Goal: Task Accomplishment & Management: Complete application form

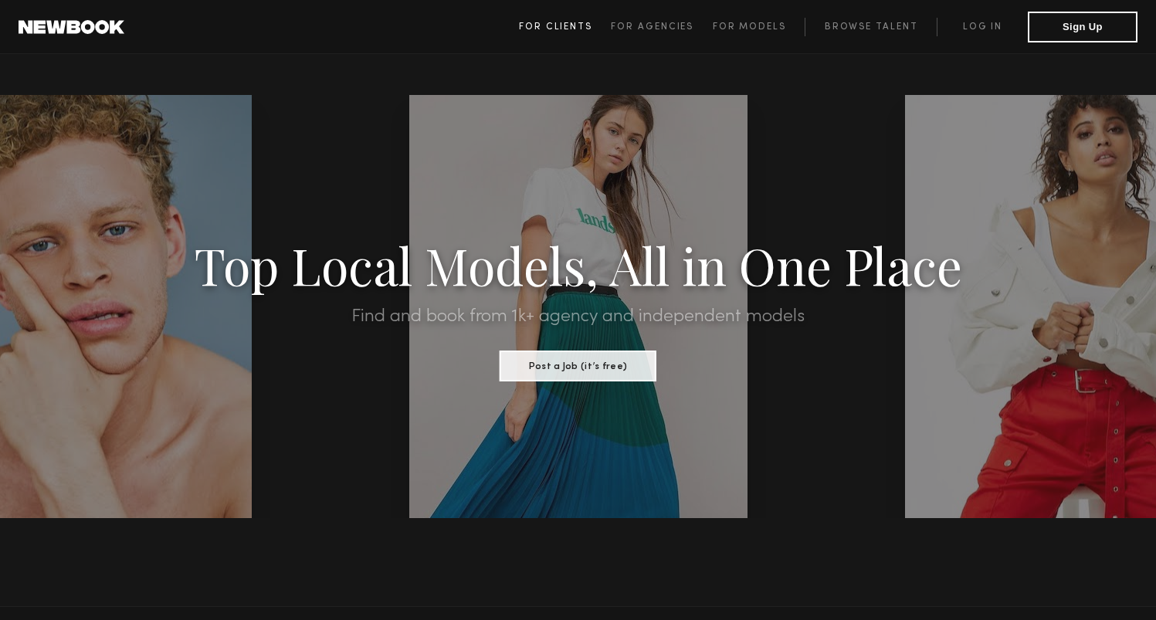
click at [561, 26] on span "For Clients" at bounding box center [555, 26] width 73 height 9
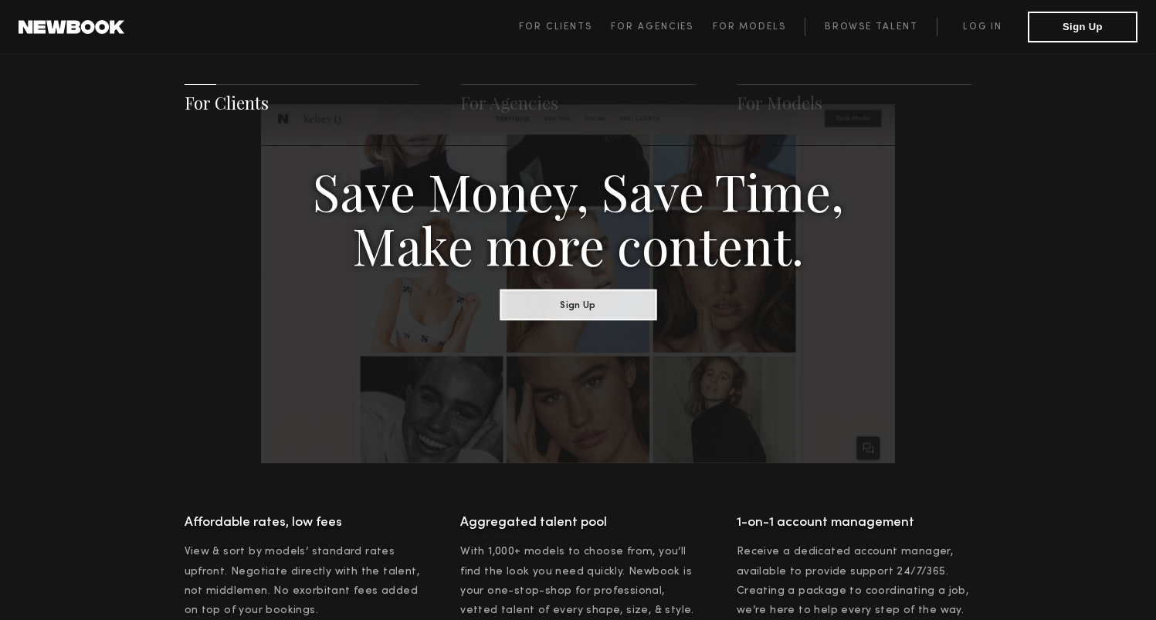
scroll to position [868, 0]
click at [561, 314] on button "Sign Up" at bounding box center [578, 302] width 157 height 31
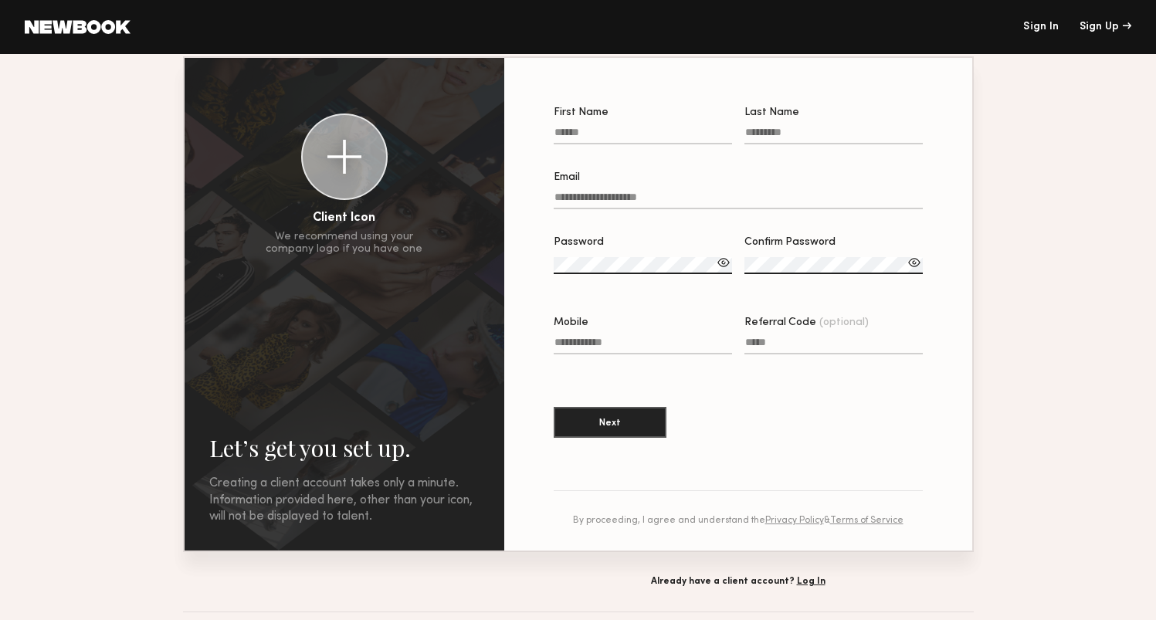
scroll to position [55, 0]
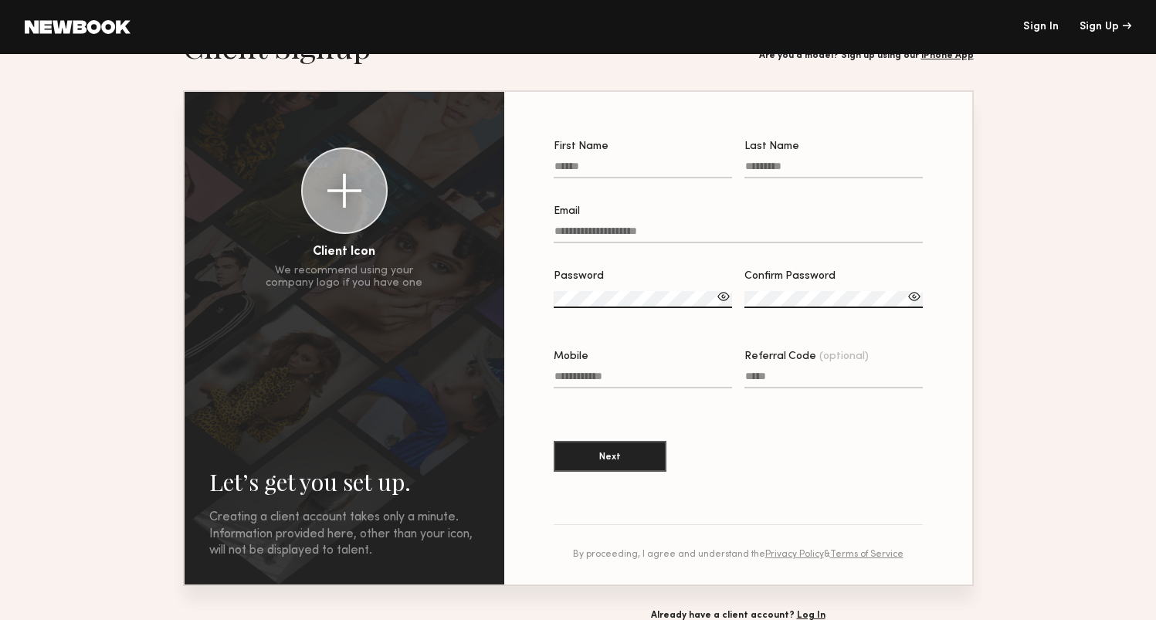
click at [673, 153] on label "First Name" at bounding box center [643, 167] width 178 height 53
click at [673, 161] on input "First Name" at bounding box center [643, 170] width 178 height 18
type input "*****"
type input "******"
type input "*****"
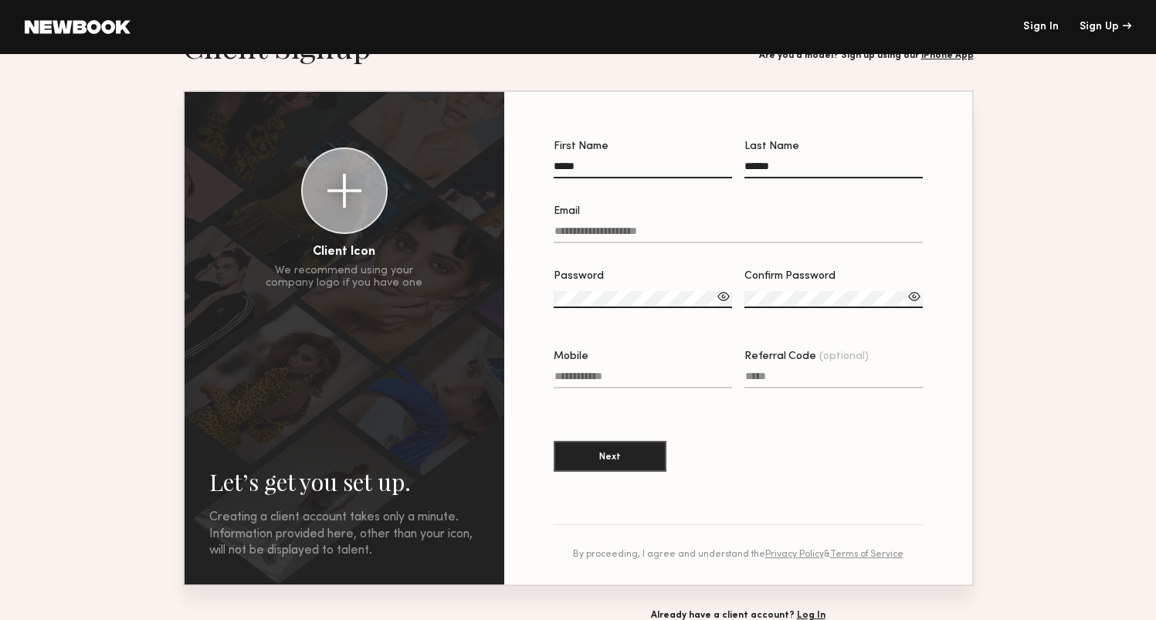
click at [632, 226] on input "Email" at bounding box center [738, 235] width 369 height 18
type input "**********"
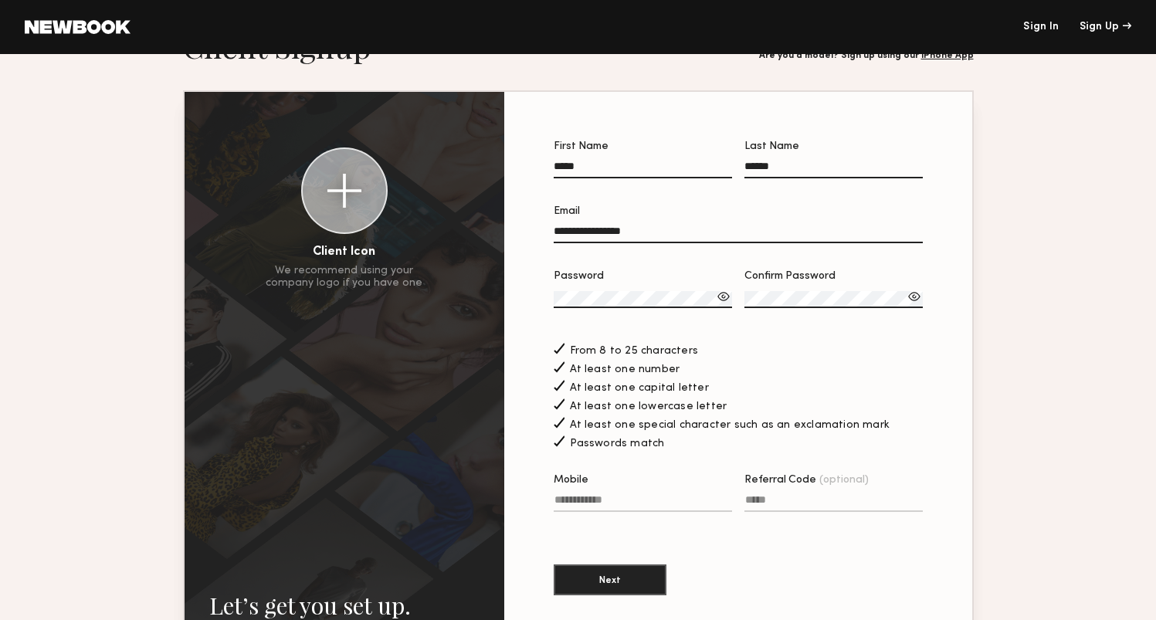
click at [572, 497] on input "Mobile" at bounding box center [643, 503] width 178 height 18
click at [601, 586] on button "Next" at bounding box center [610, 579] width 113 height 31
click at [585, 502] on input "Mobile Invalid phone format" at bounding box center [643, 503] width 178 height 18
type input "**********"
click at [595, 560] on section "**********" at bounding box center [738, 376] width 369 height 470
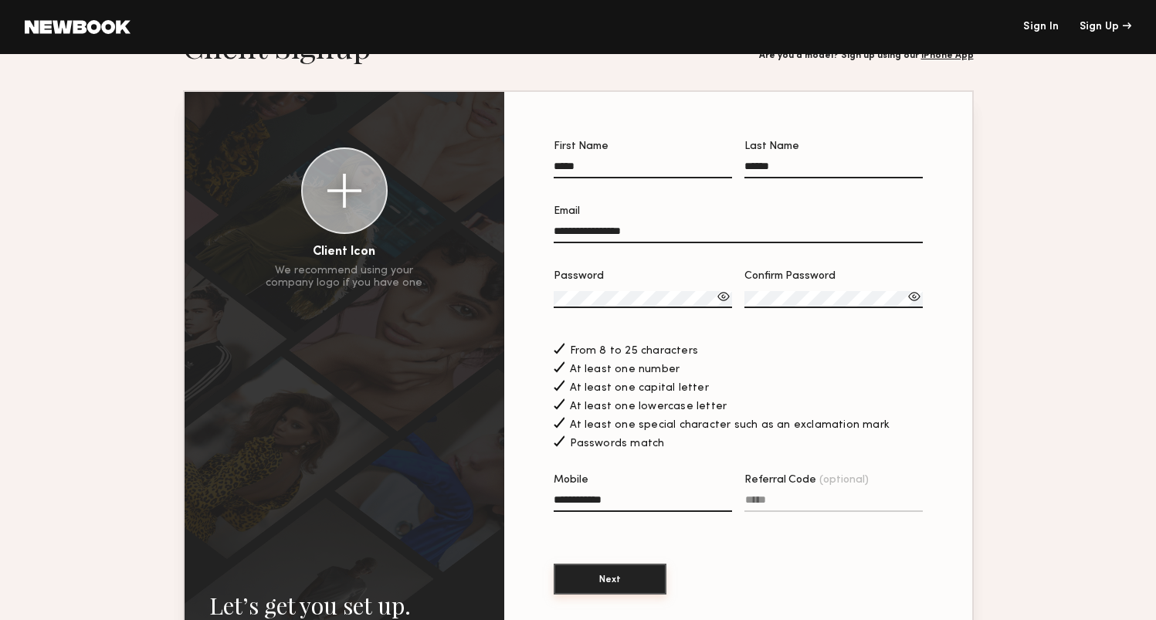
click at [595, 572] on button "Next" at bounding box center [610, 579] width 113 height 31
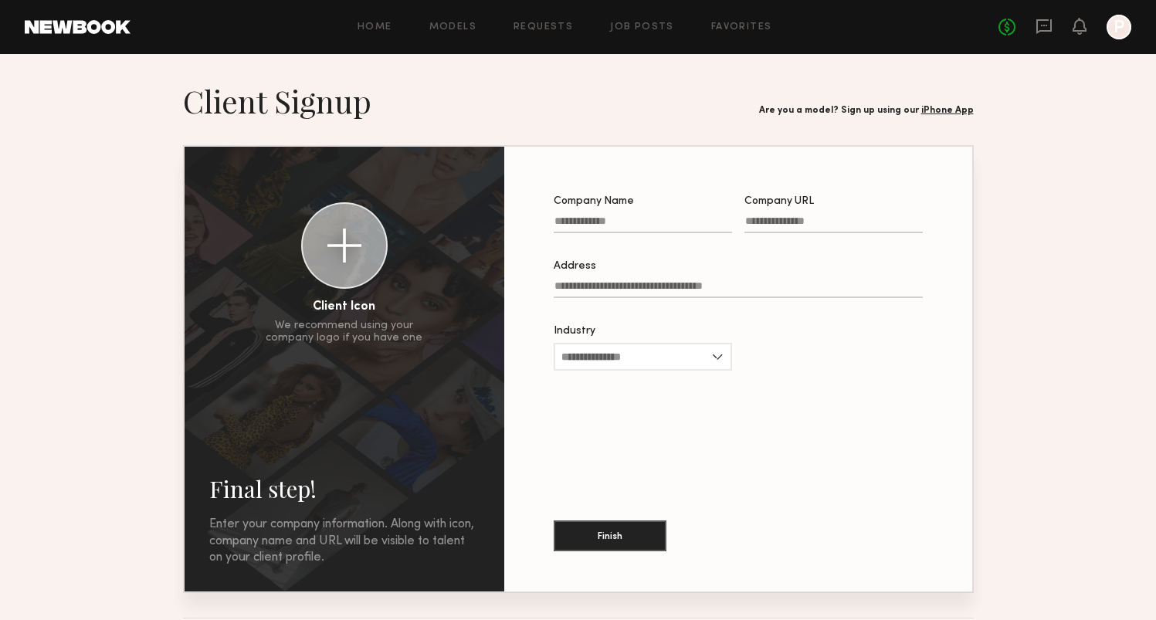
click at [656, 228] on input "Company Name" at bounding box center [643, 224] width 178 height 18
type input "*******"
type input "**********"
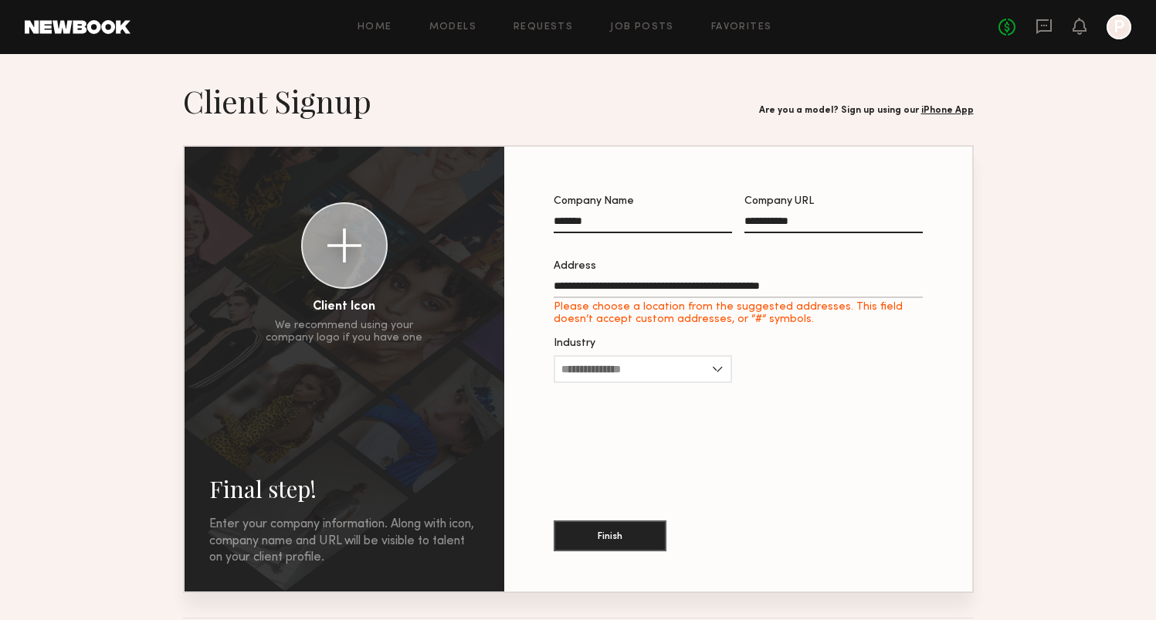
type input "**********"
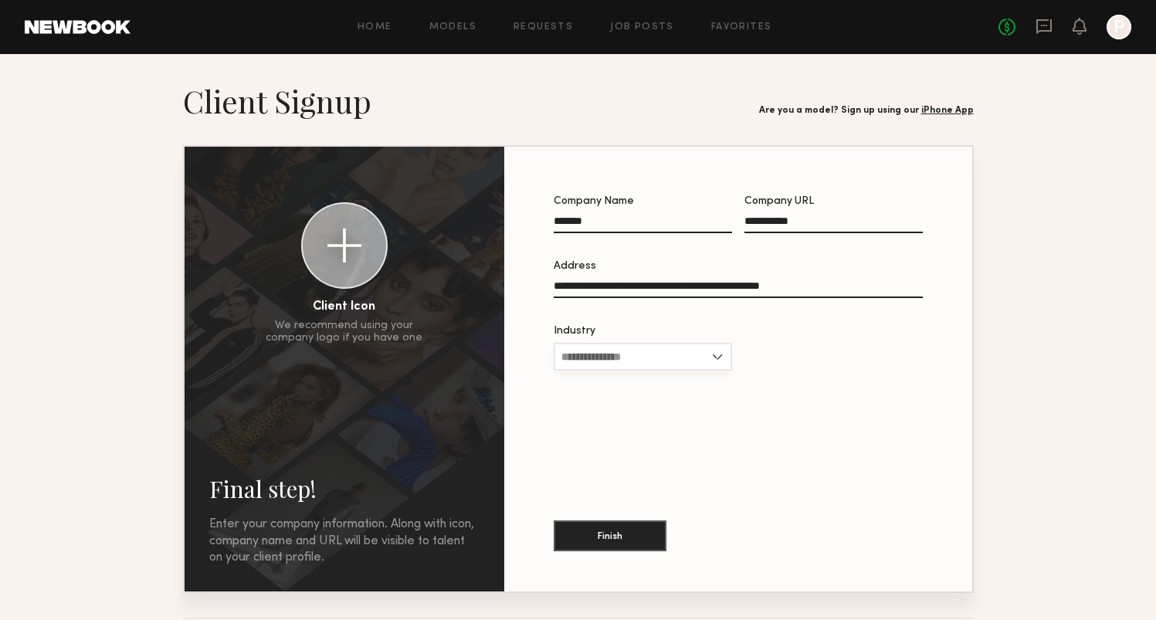
click at [651, 357] on input "Industry" at bounding box center [643, 357] width 178 height 28
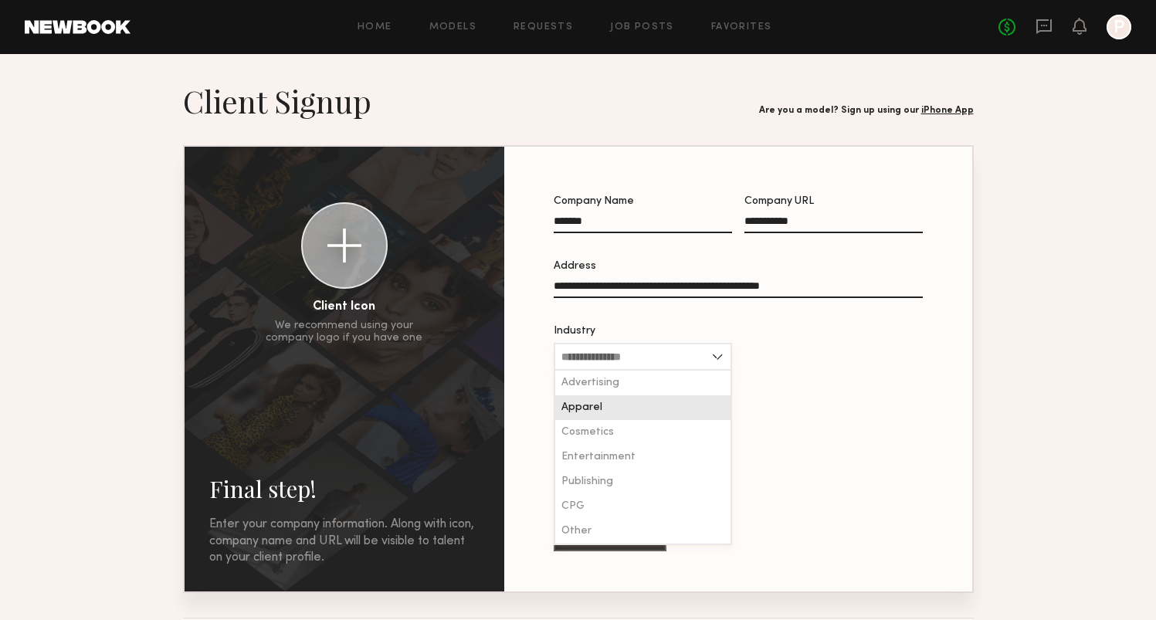
scroll to position [64, 0]
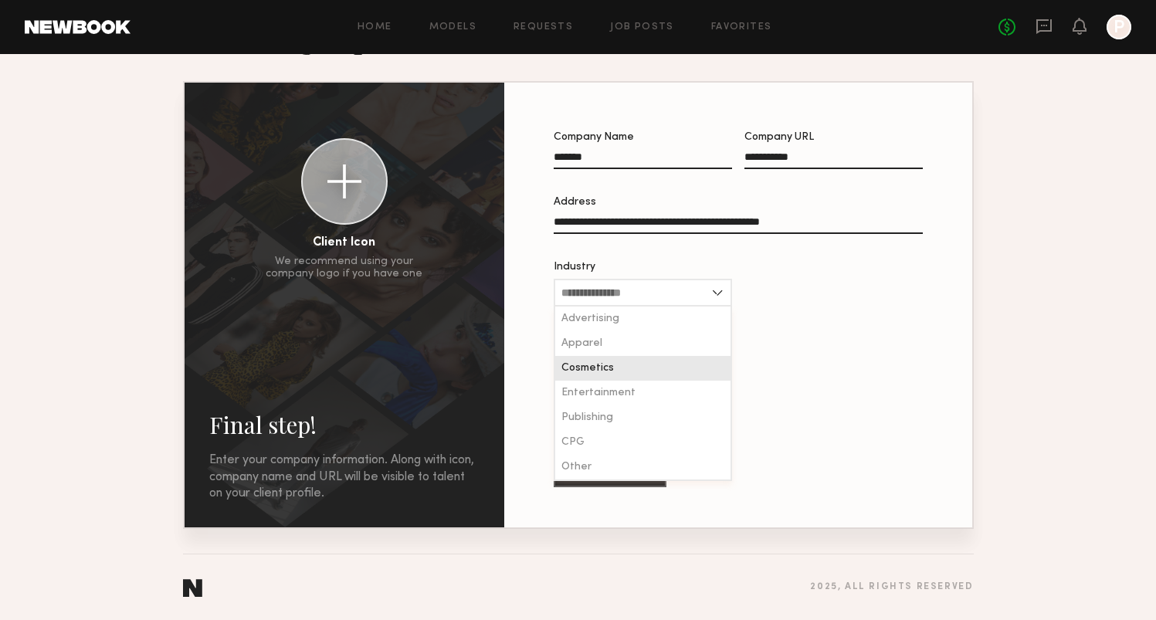
click at [641, 363] on div "Cosmetics" at bounding box center [642, 368] width 175 height 25
type input "*********"
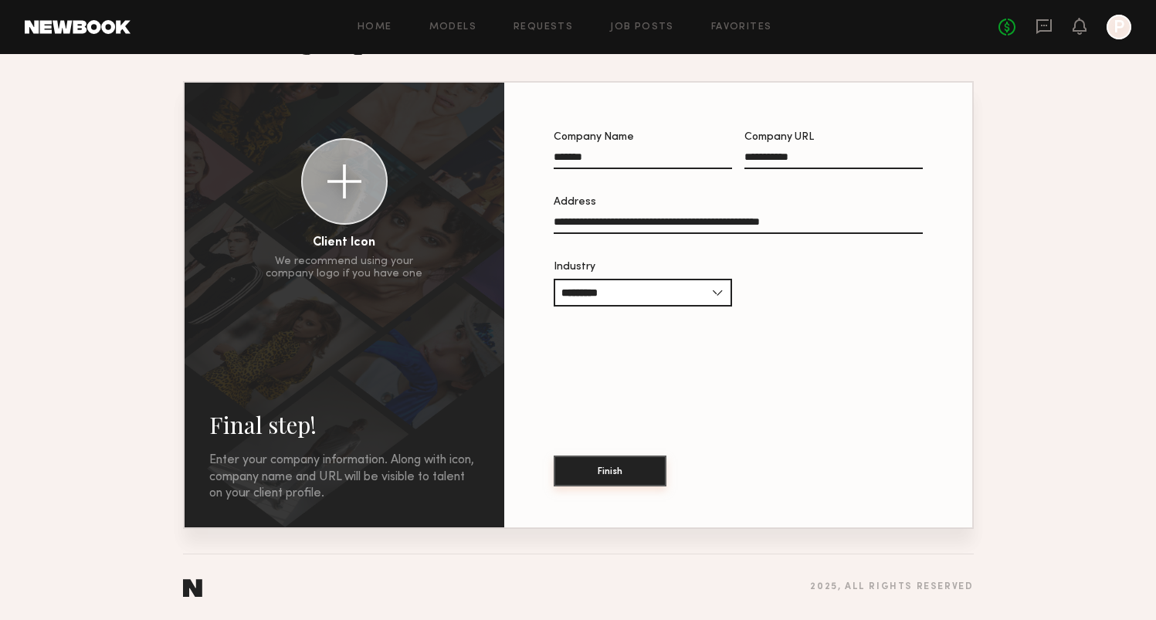
click at [622, 460] on button "Finish" at bounding box center [610, 471] width 113 height 31
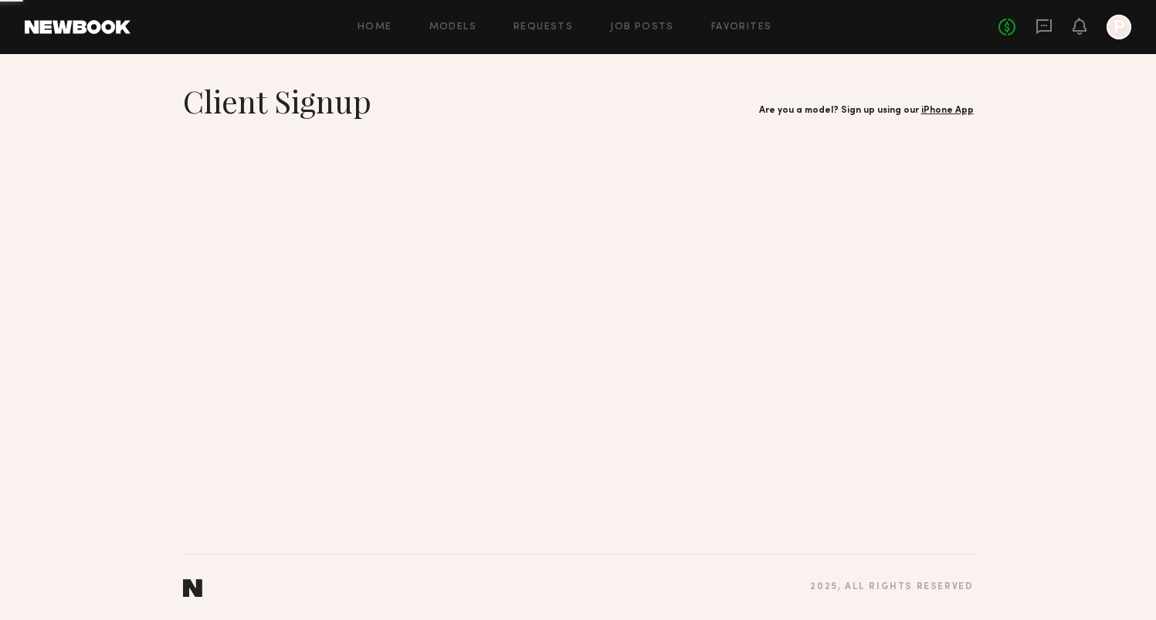
scroll to position [0, 0]
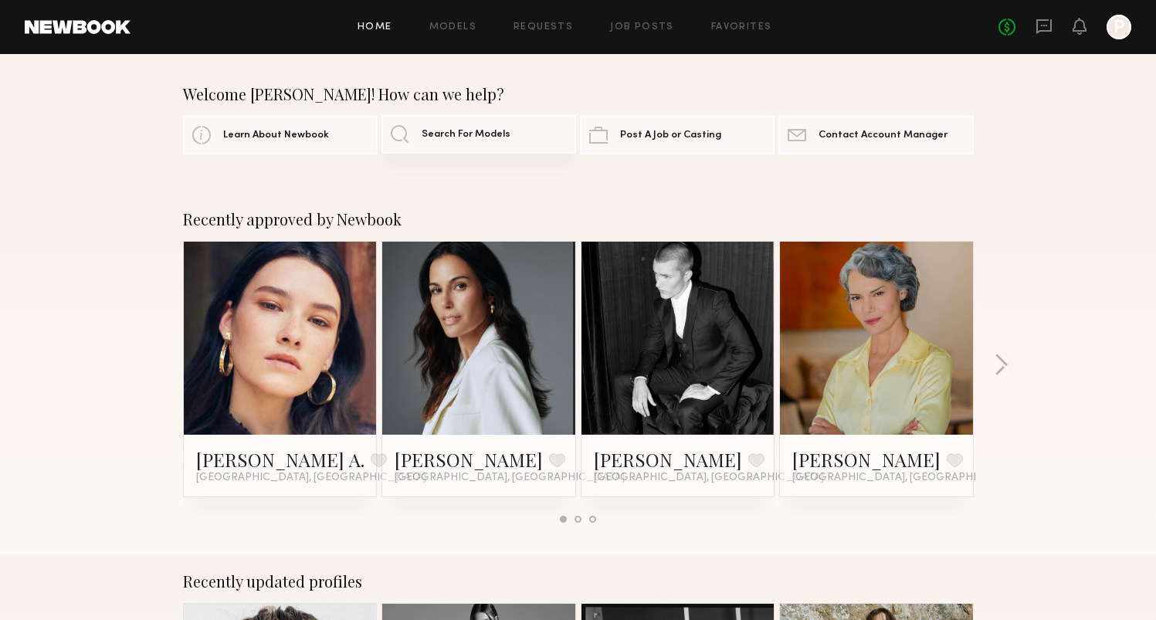
click at [437, 144] on link "Search For Models" at bounding box center [479, 134] width 195 height 39
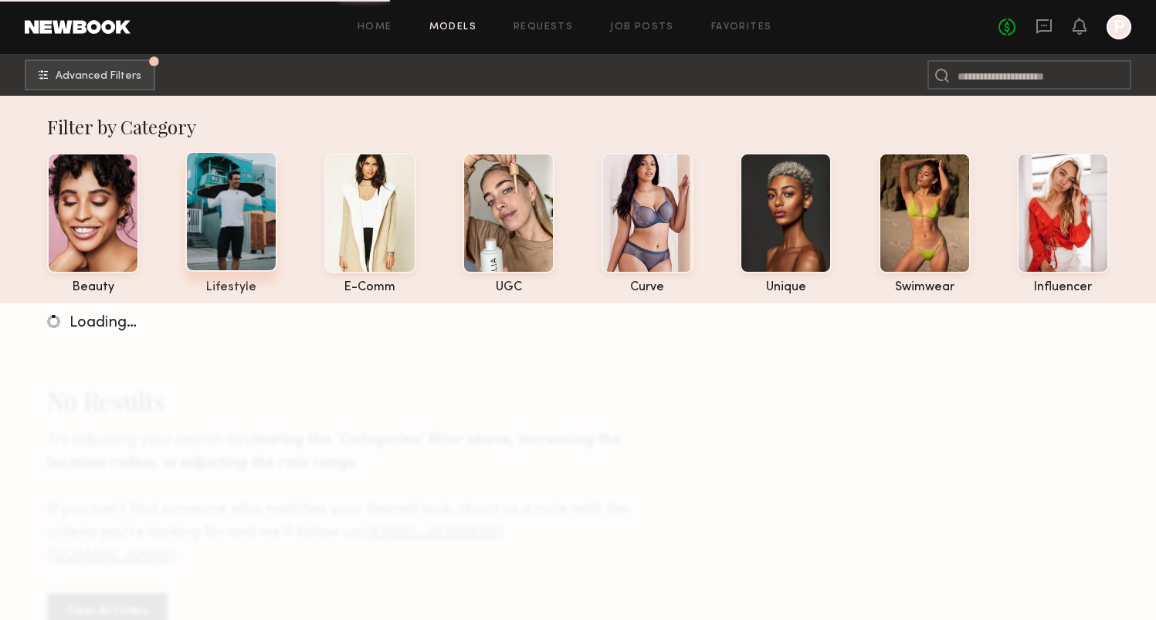
click at [246, 184] on div at bounding box center [231, 211] width 92 height 120
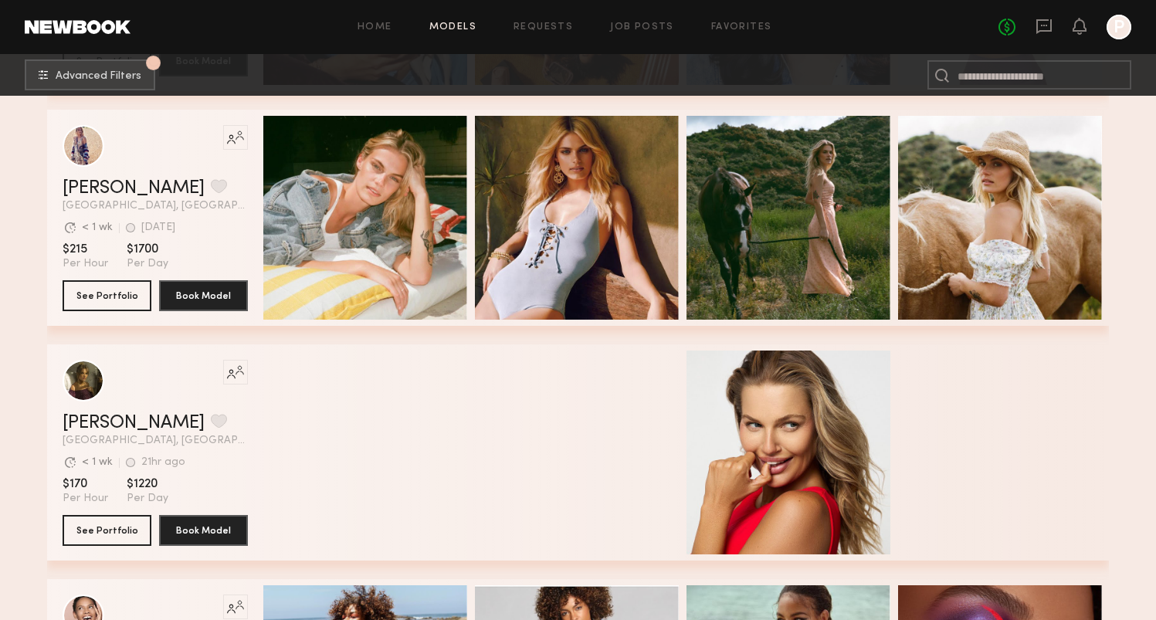
scroll to position [489, 0]
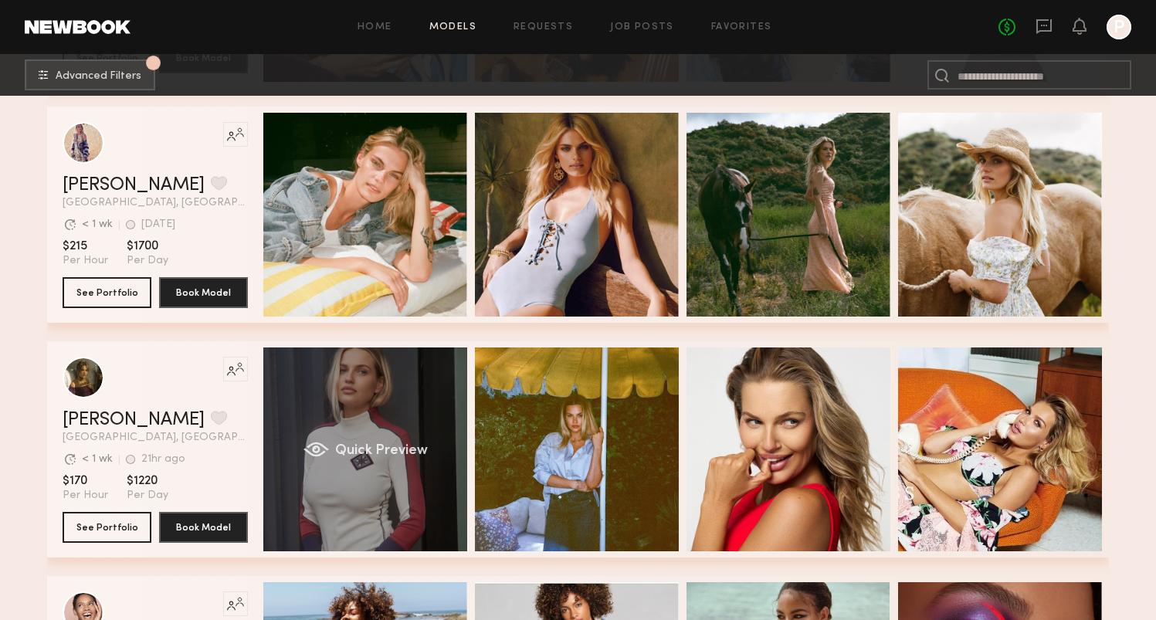
click at [312, 485] on div "Quick Preview" at bounding box center [365, 450] width 204 height 204
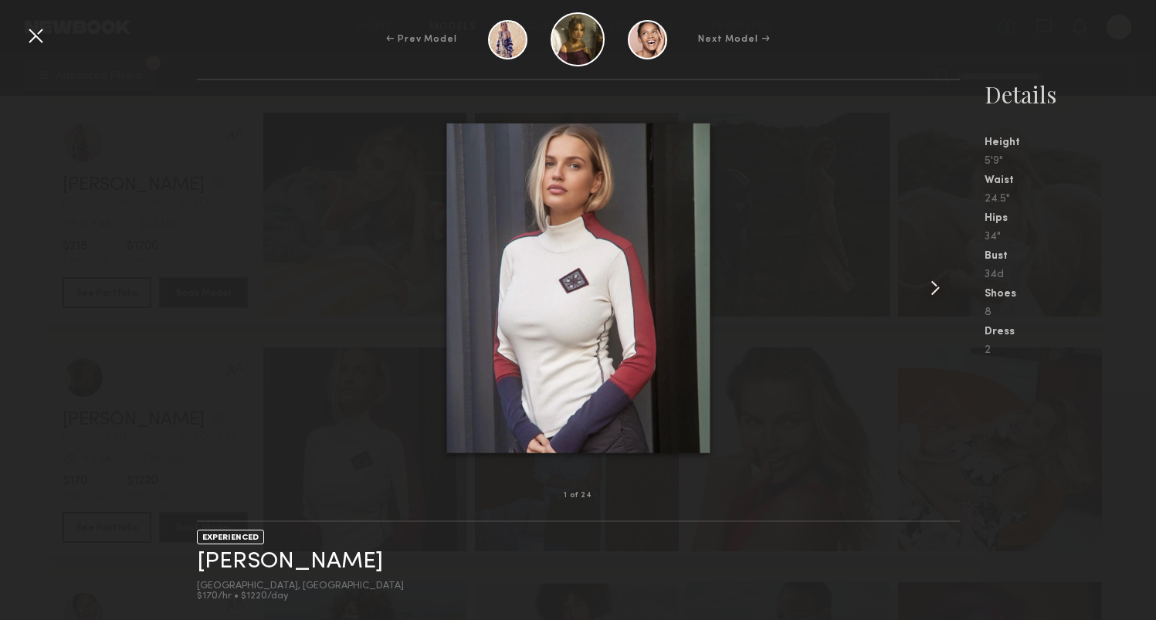
click at [931, 286] on common-icon at bounding box center [935, 288] width 25 height 25
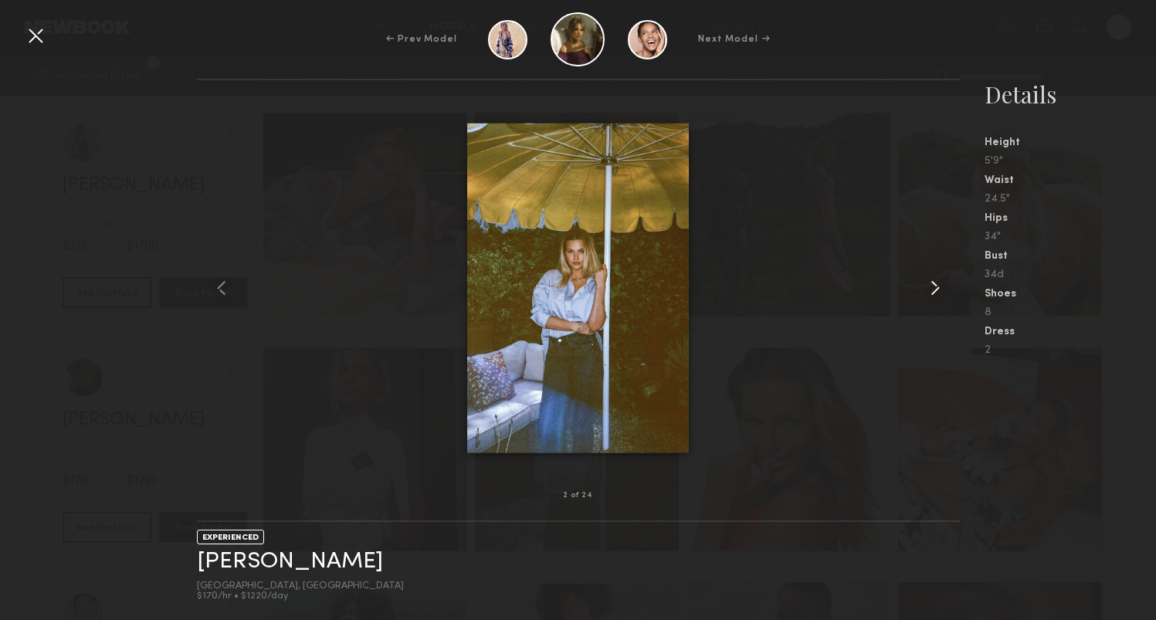
click at [931, 286] on common-icon at bounding box center [935, 288] width 25 height 25
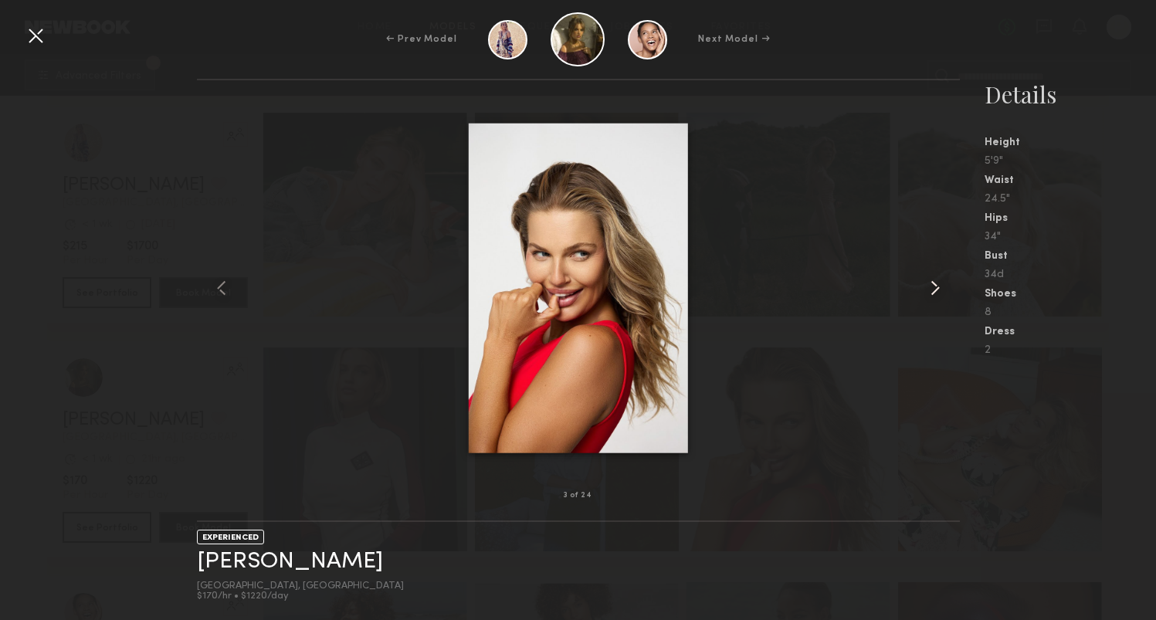
click at [931, 286] on common-icon at bounding box center [935, 288] width 25 height 25
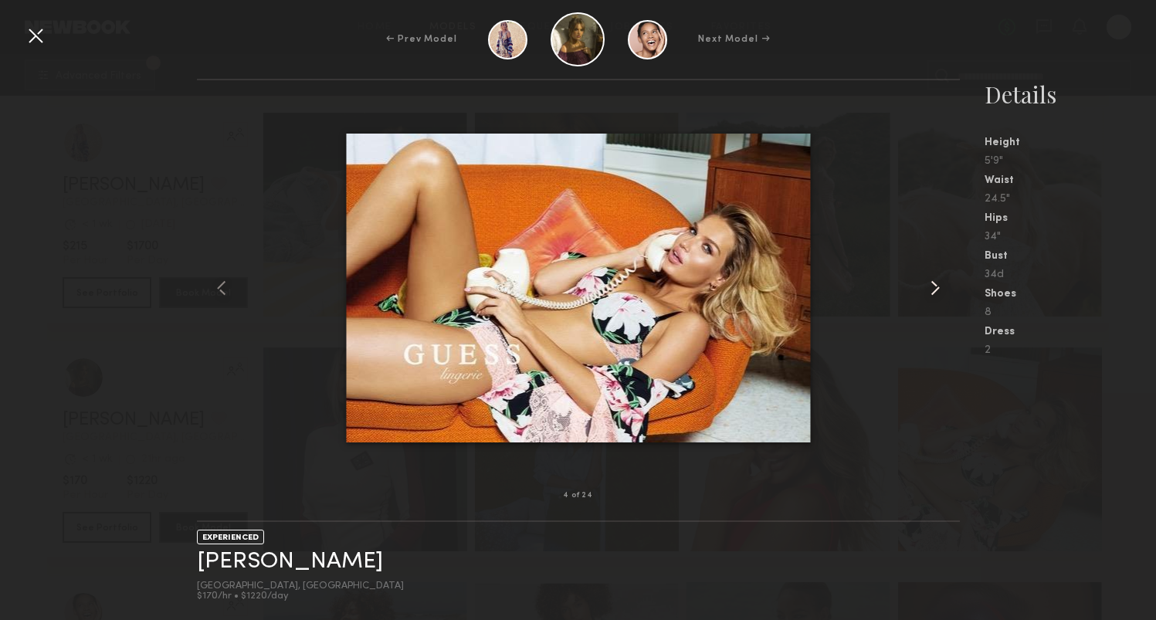
click at [931, 286] on common-icon at bounding box center [935, 288] width 25 height 25
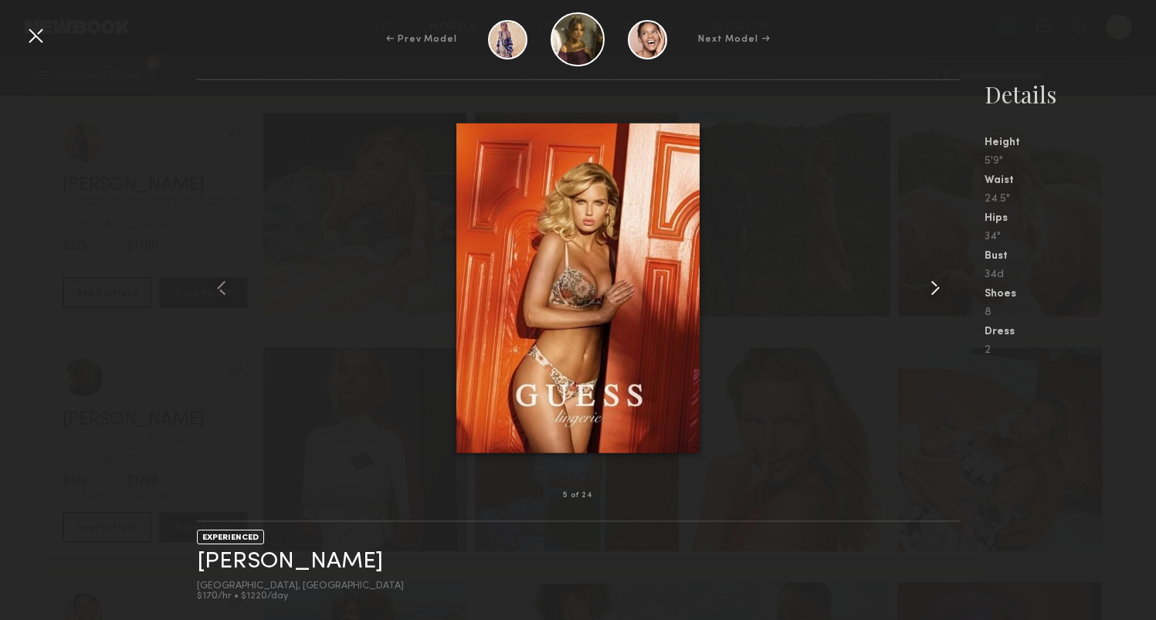
click at [931, 286] on common-icon at bounding box center [935, 288] width 25 height 25
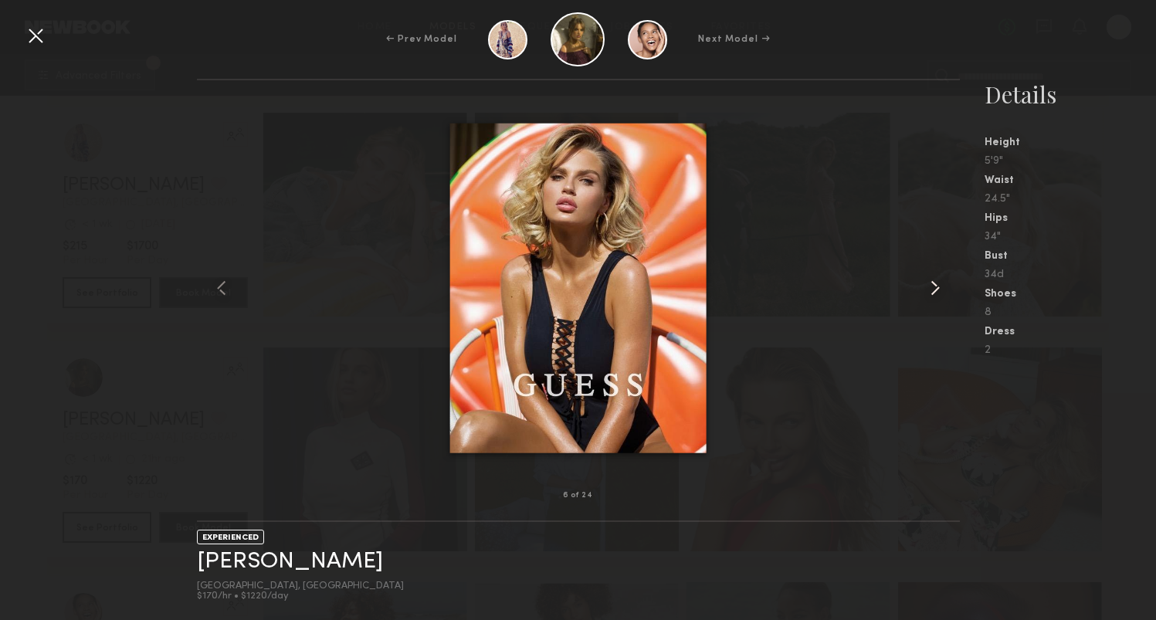
click at [931, 286] on common-icon at bounding box center [935, 288] width 25 height 25
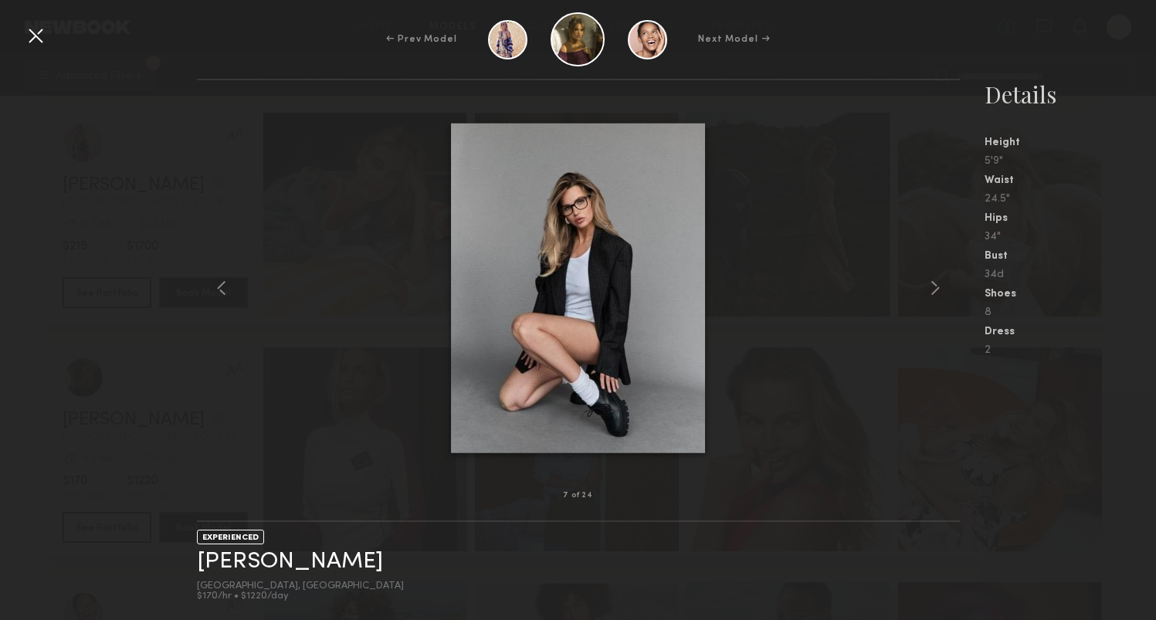
click at [32, 40] on div at bounding box center [35, 35] width 25 height 25
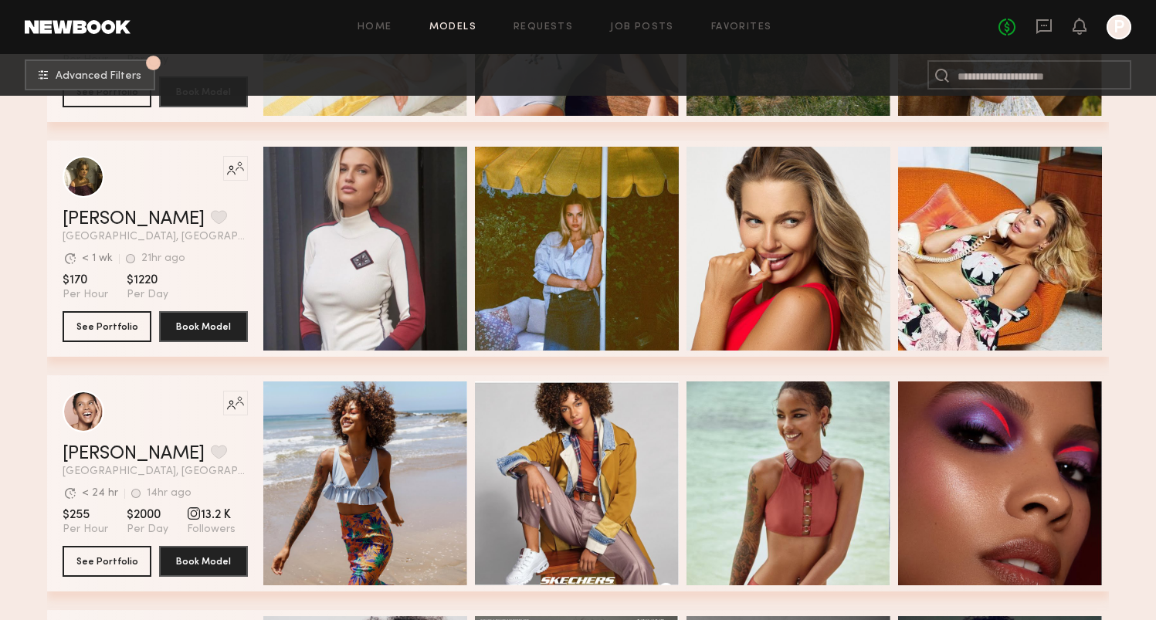
scroll to position [691, 0]
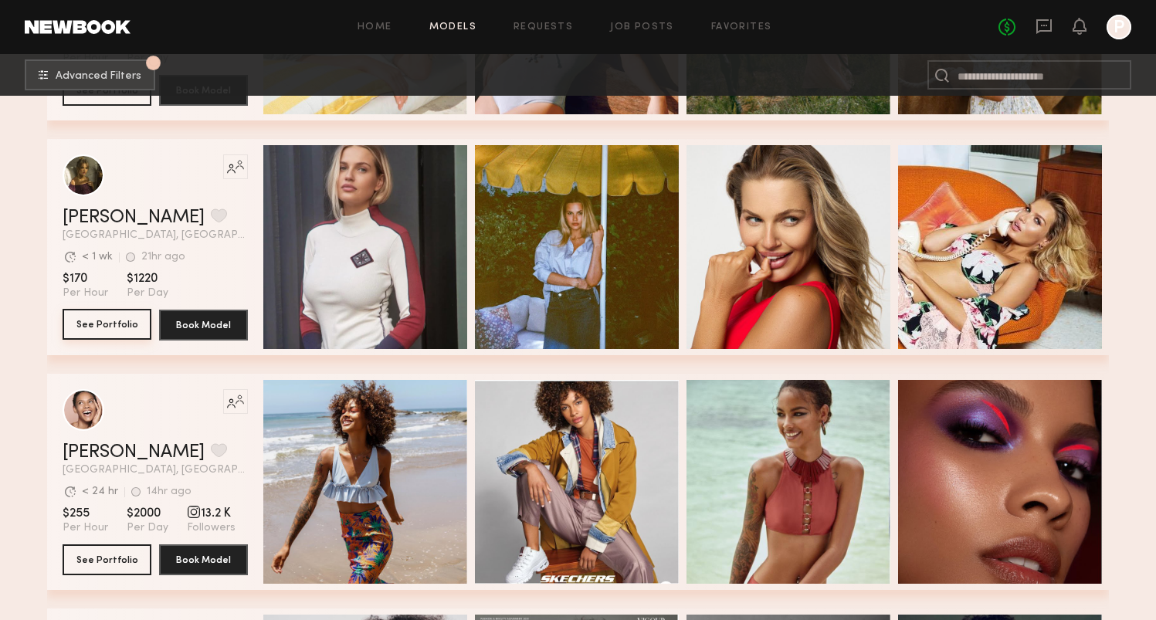
click at [115, 322] on button "See Portfolio" at bounding box center [107, 324] width 89 height 31
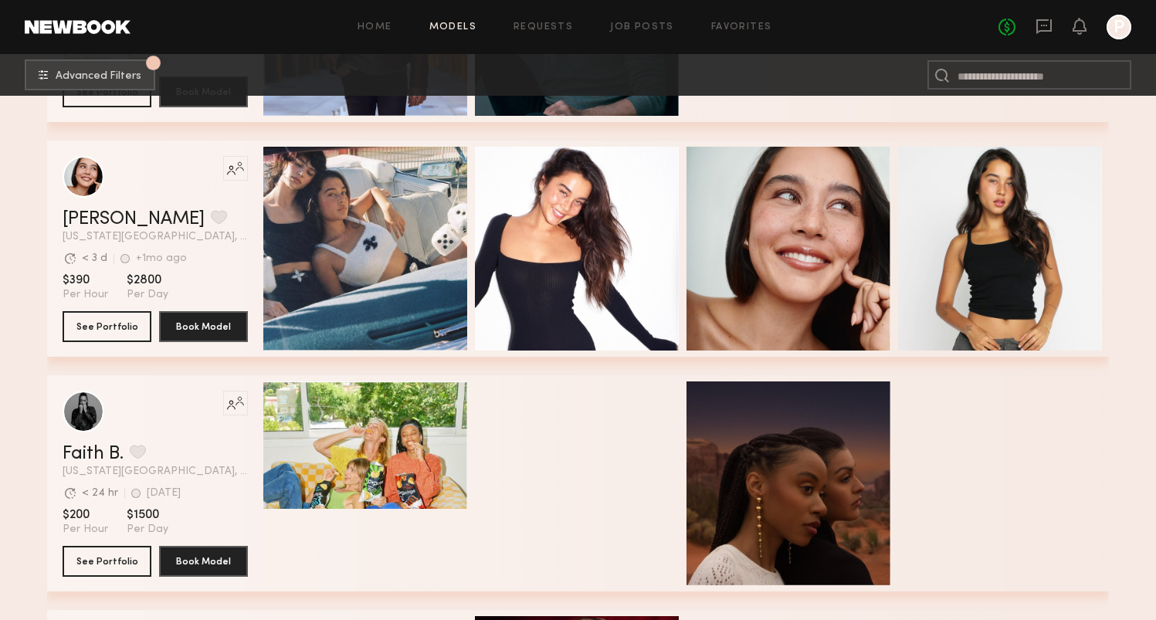
scroll to position [5781, 0]
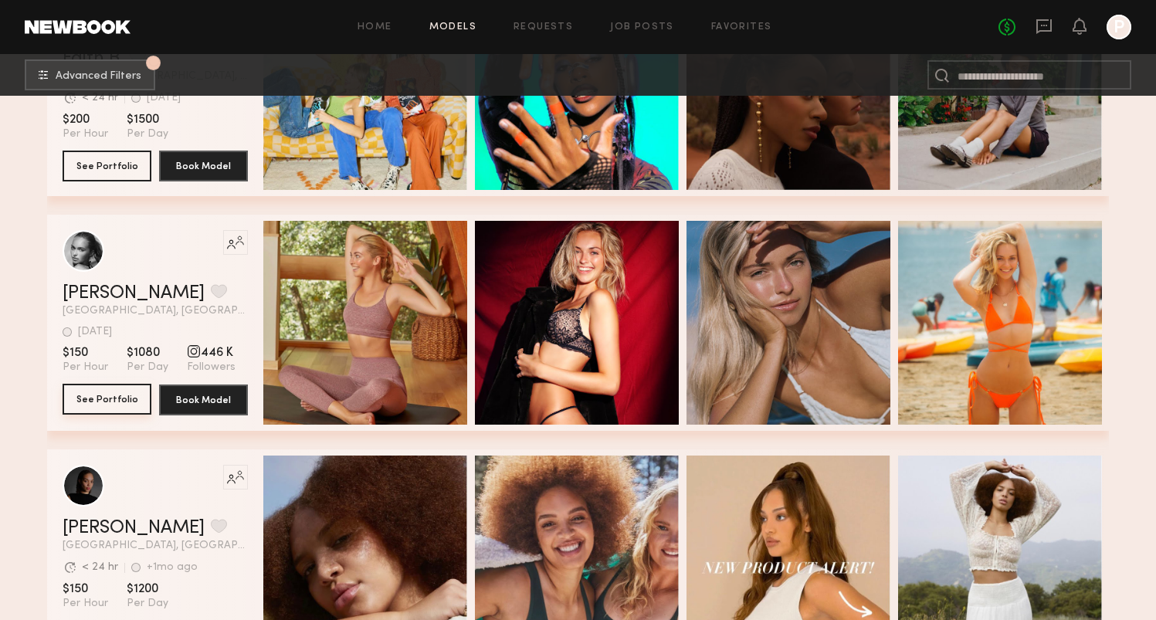
click at [83, 414] on link "See Portfolio" at bounding box center [107, 400] width 89 height 31
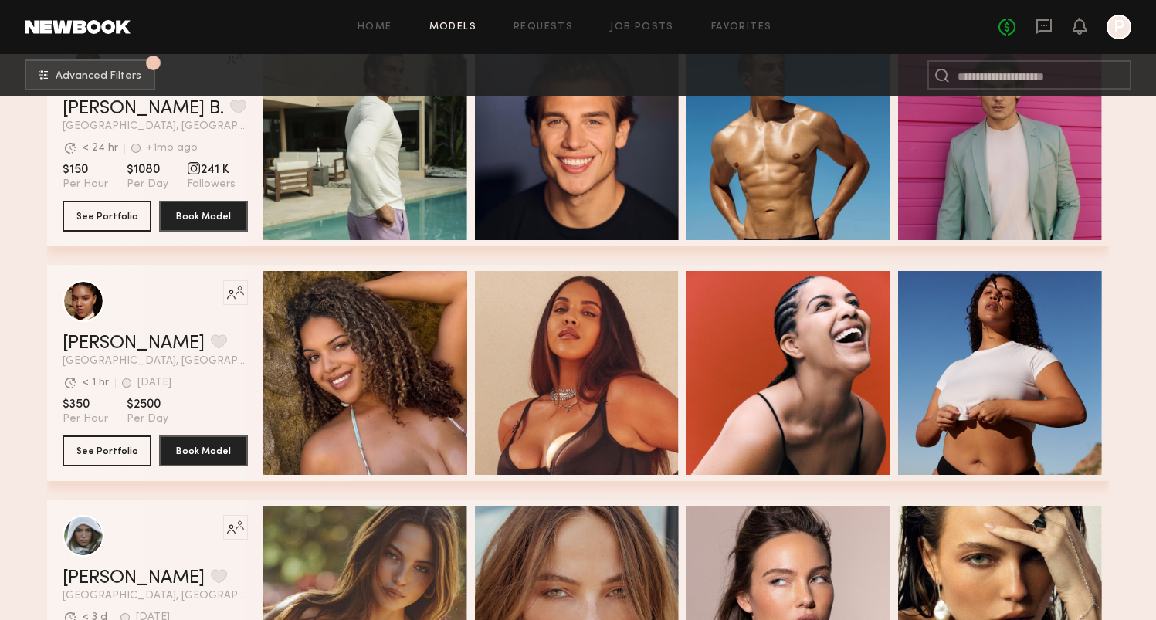
scroll to position [7327, 0]
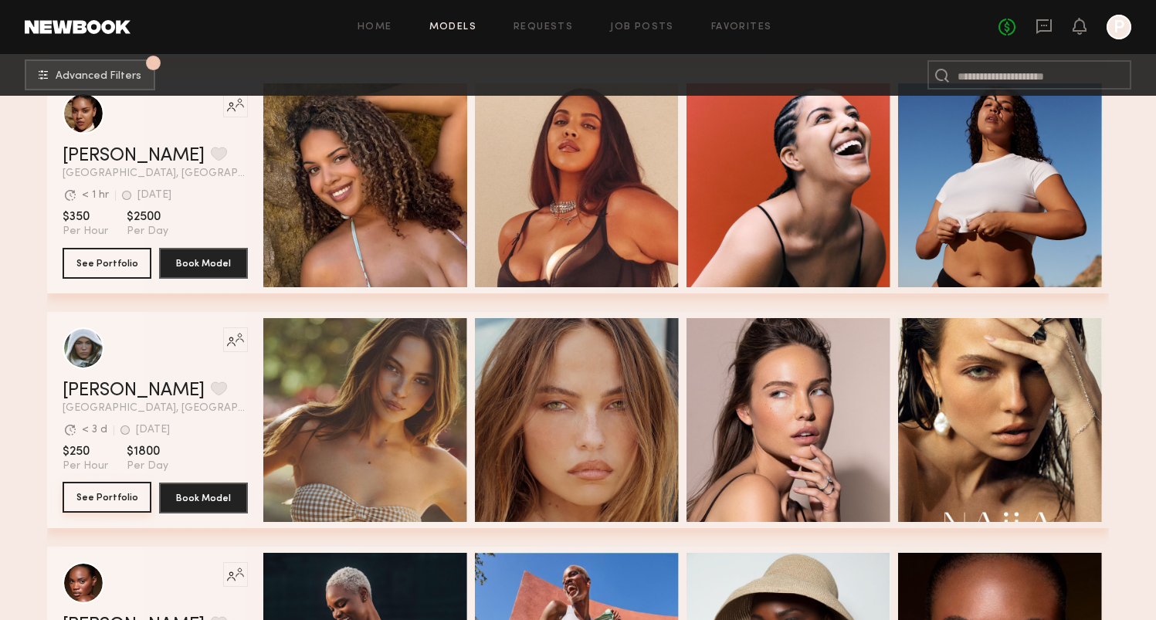
click at [92, 490] on button "See Portfolio" at bounding box center [107, 497] width 89 height 31
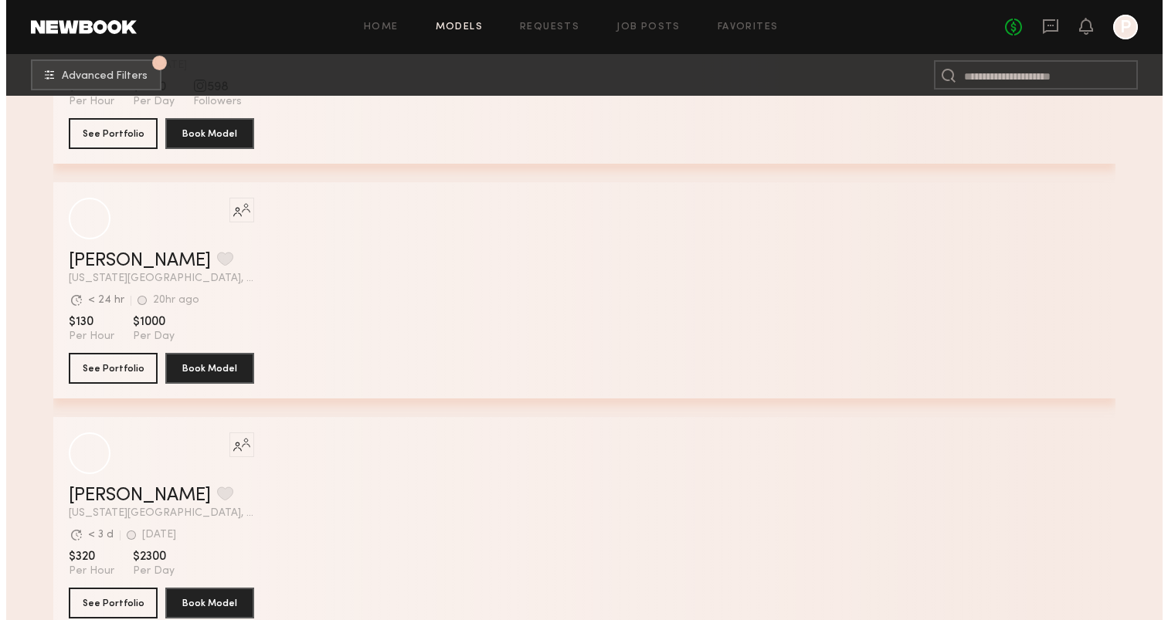
scroll to position [12155, 0]
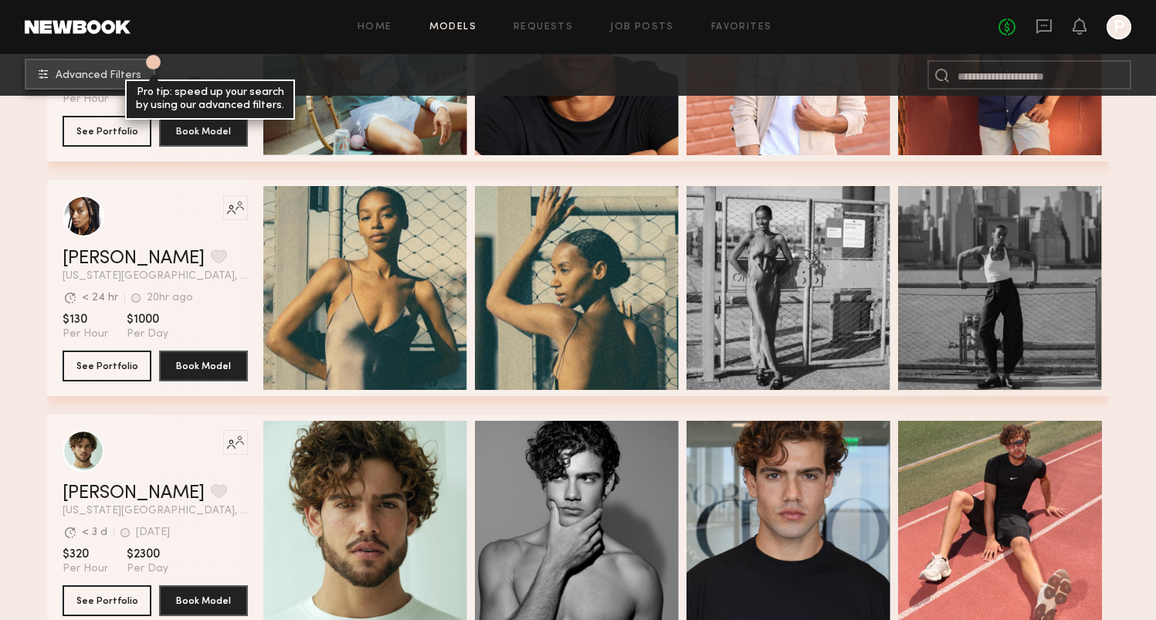
click at [63, 80] on button "1 Advanced Filters Pro tip: speed up your search by using our advanced filters." at bounding box center [90, 74] width 131 height 31
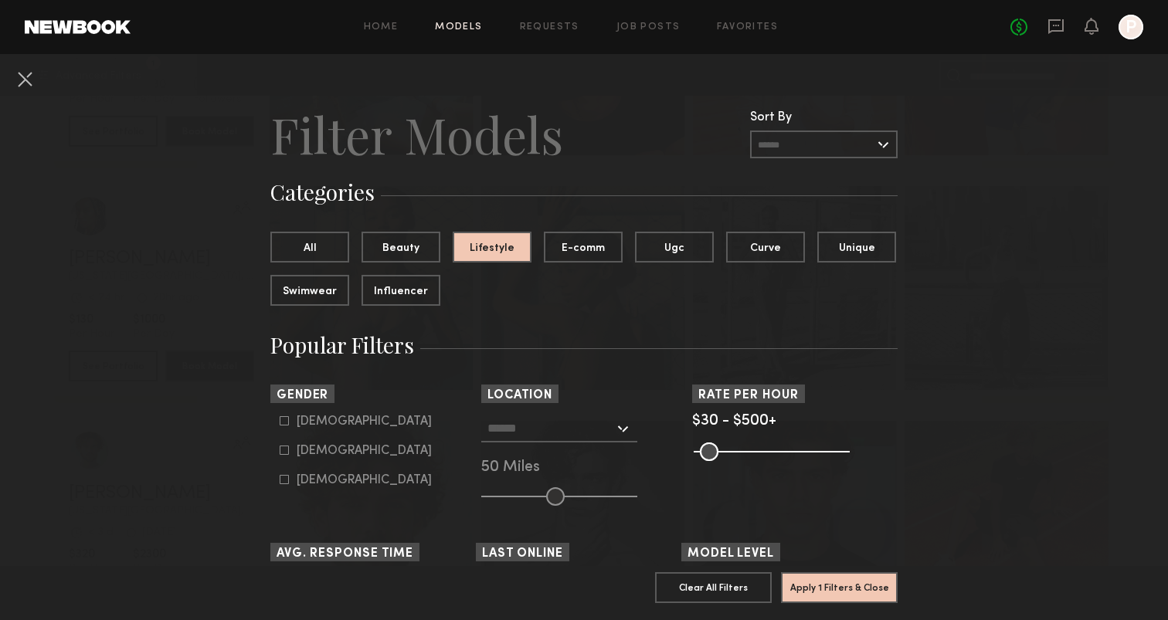
click at [527, 437] on input "text" at bounding box center [550, 428] width 127 height 26
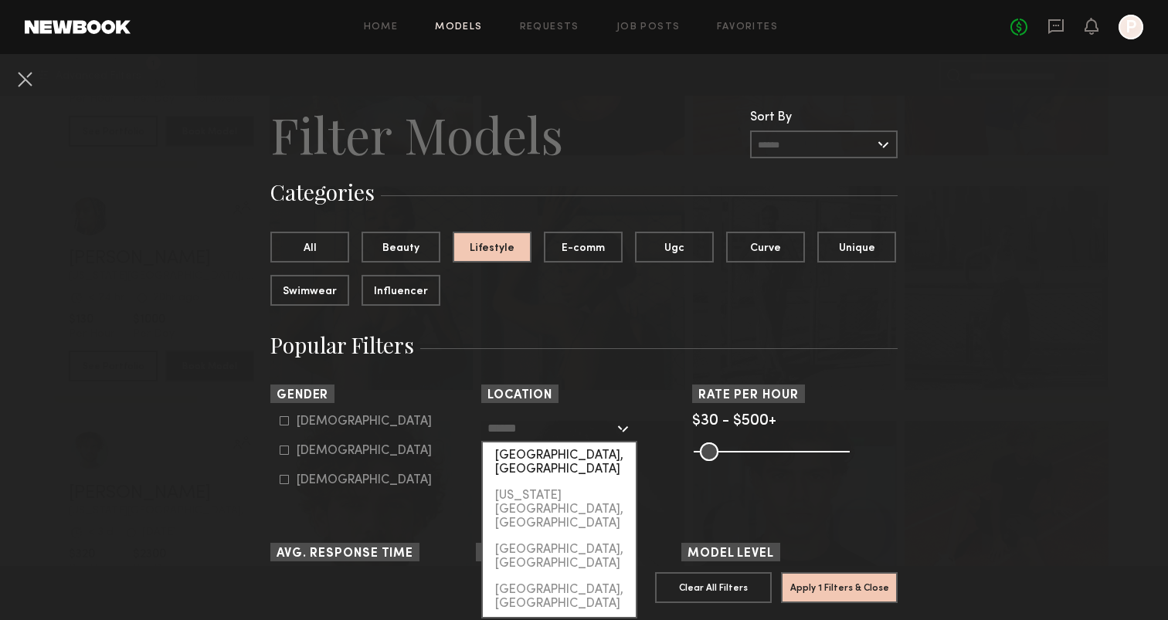
click at [531, 451] on div "Los Angeles, CA" at bounding box center [559, 463] width 153 height 40
type input "**********"
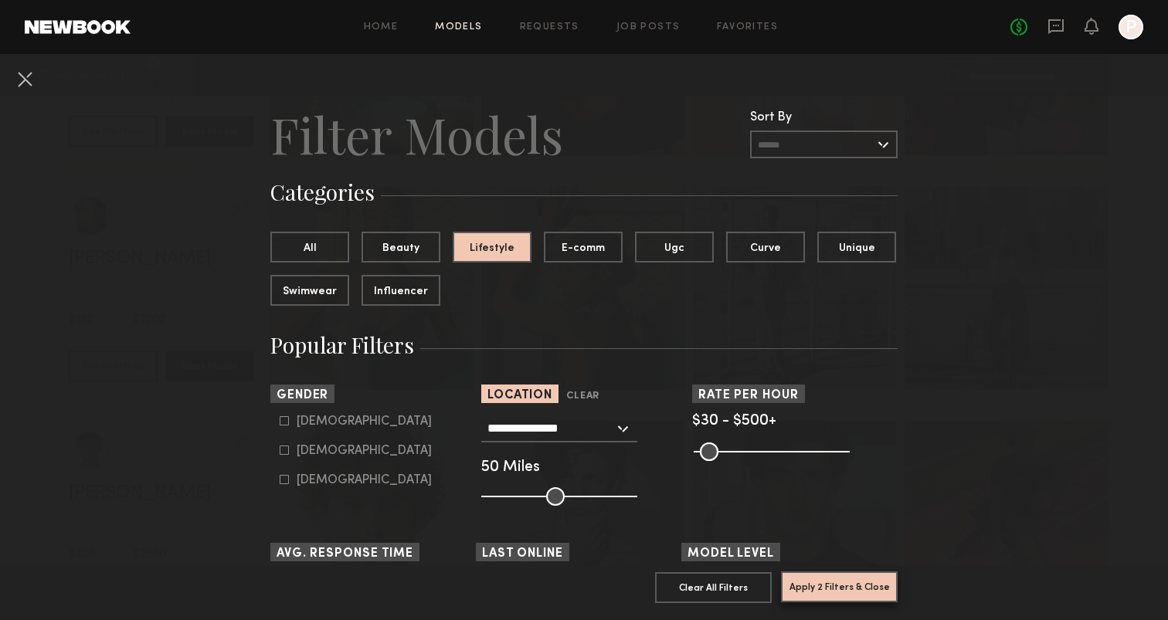
click at [824, 572] on button "Apply 2 Filters & Close" at bounding box center [839, 587] width 117 height 31
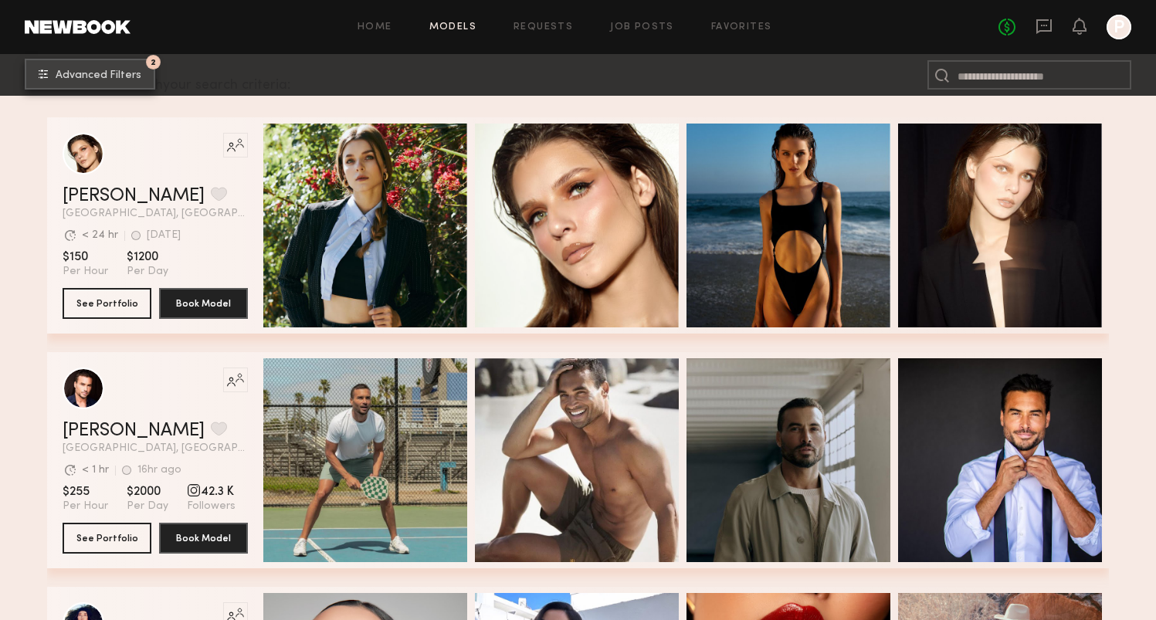
scroll to position [310, 0]
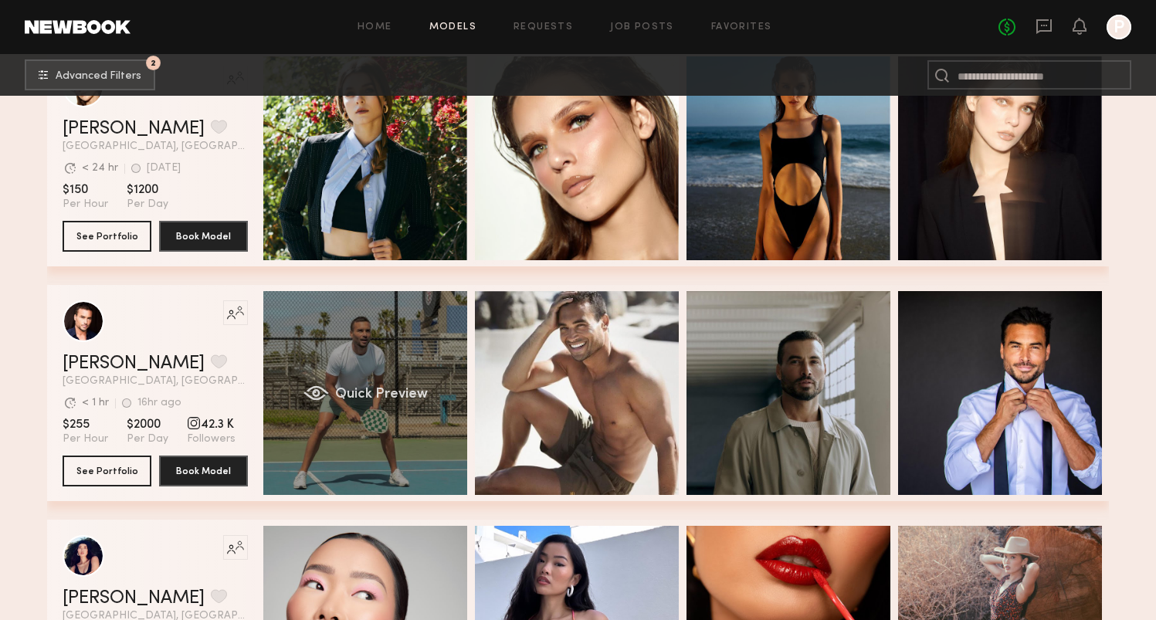
click at [424, 354] on div "Quick Preview" at bounding box center [365, 393] width 204 height 204
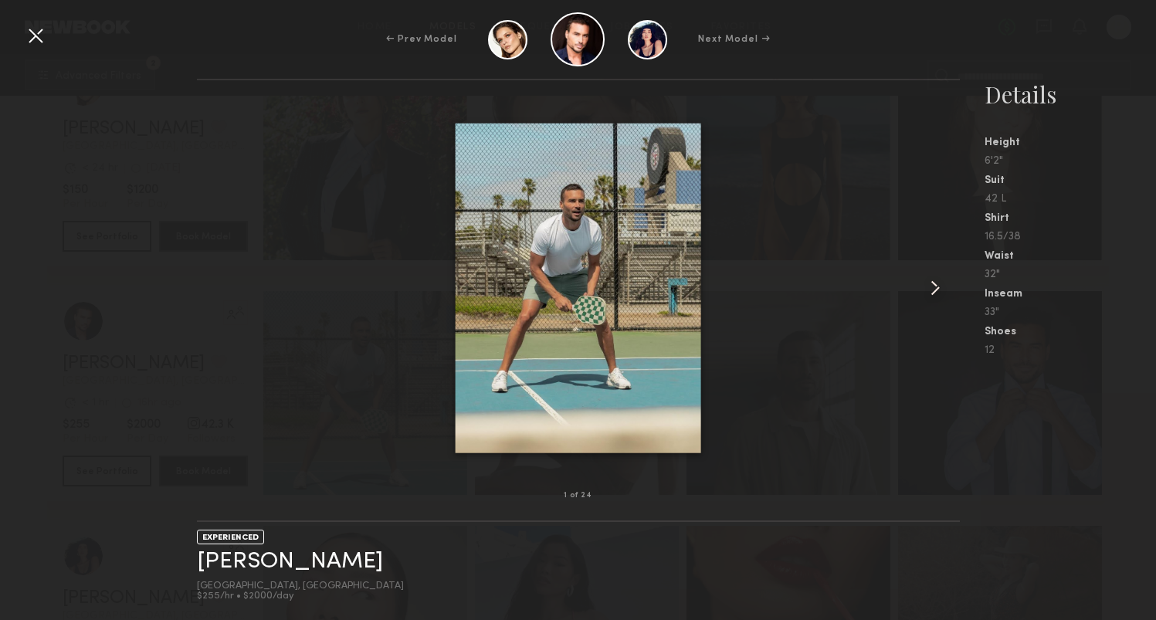
click at [939, 295] on common-icon at bounding box center [935, 288] width 25 height 25
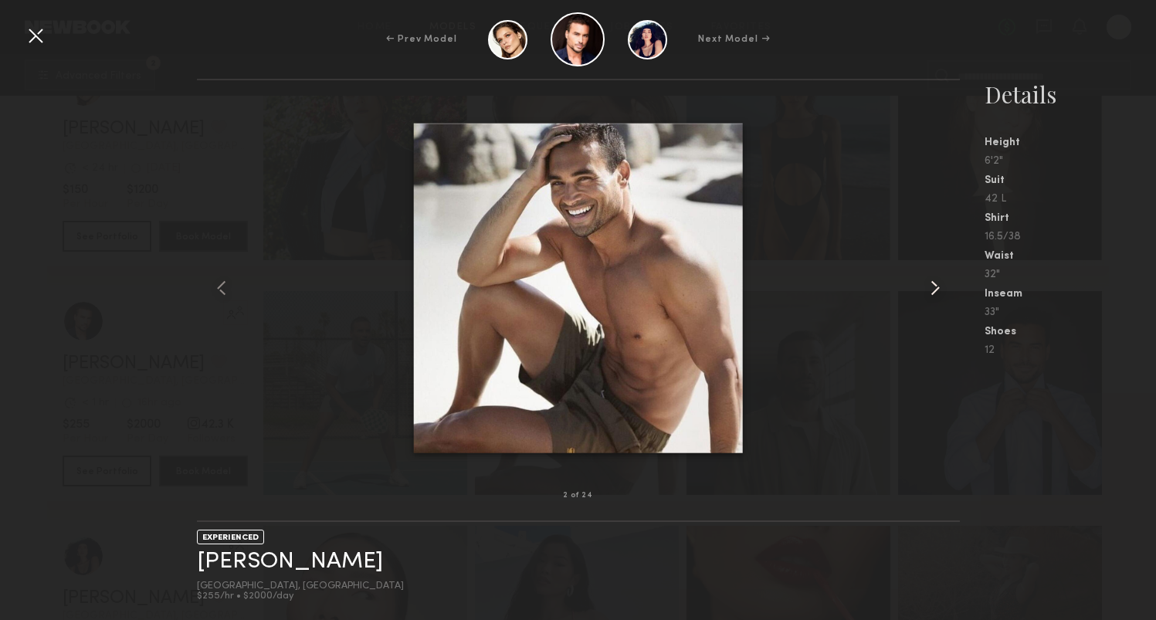
click at [939, 295] on common-icon at bounding box center [935, 288] width 25 height 25
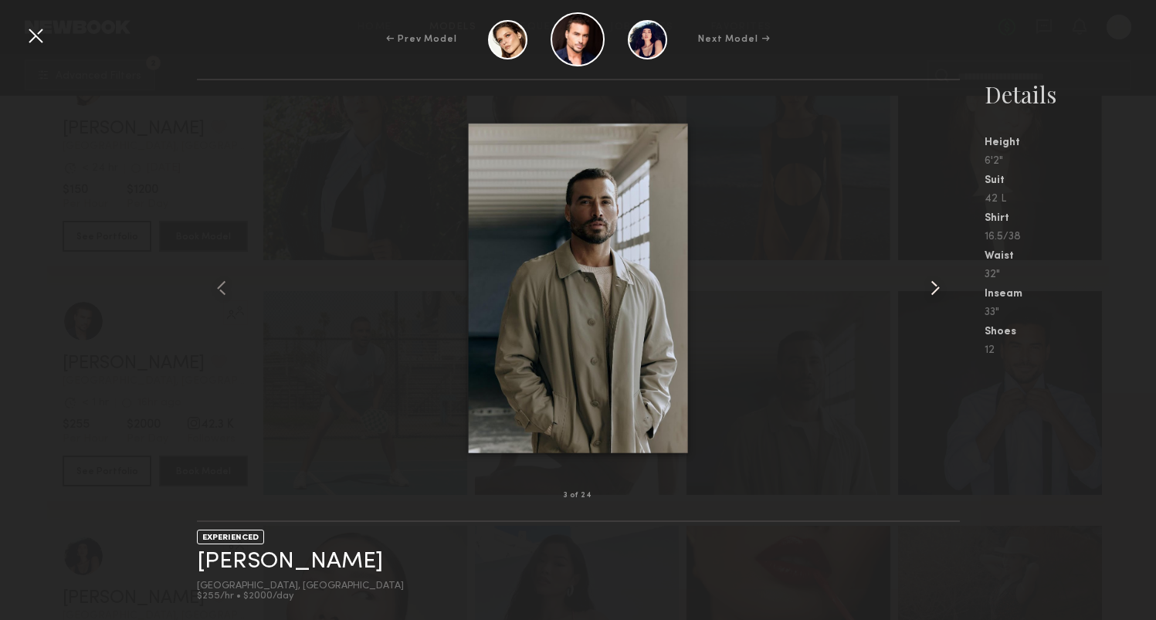
click at [939, 295] on common-icon at bounding box center [935, 288] width 25 height 25
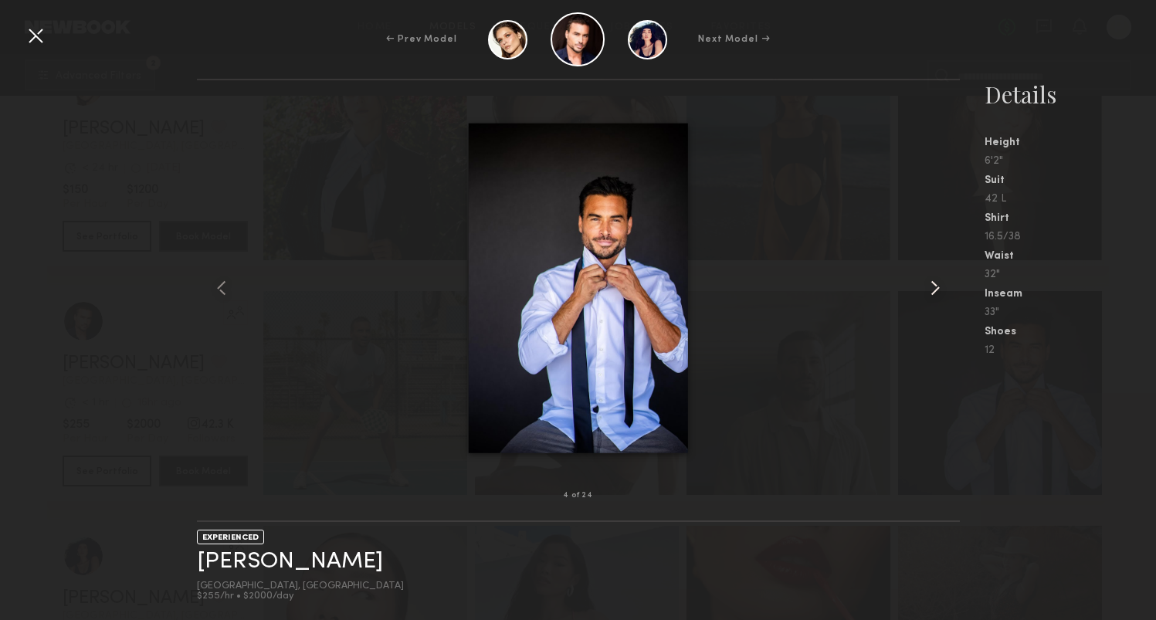
click at [939, 295] on common-icon at bounding box center [935, 288] width 25 height 25
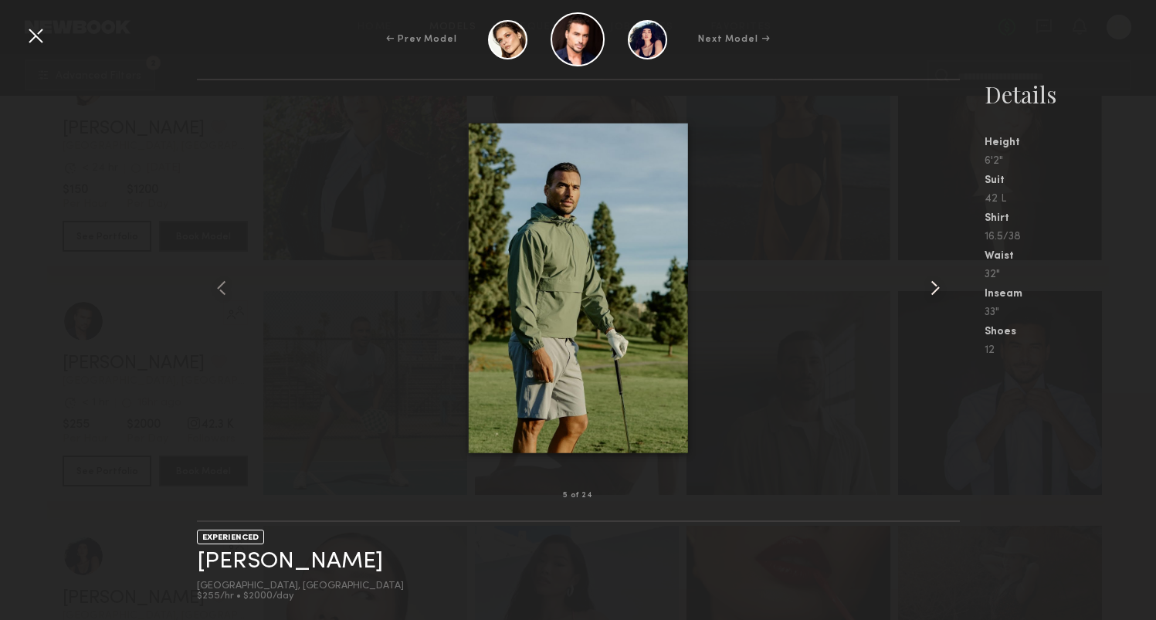
click at [939, 295] on common-icon at bounding box center [935, 288] width 25 height 25
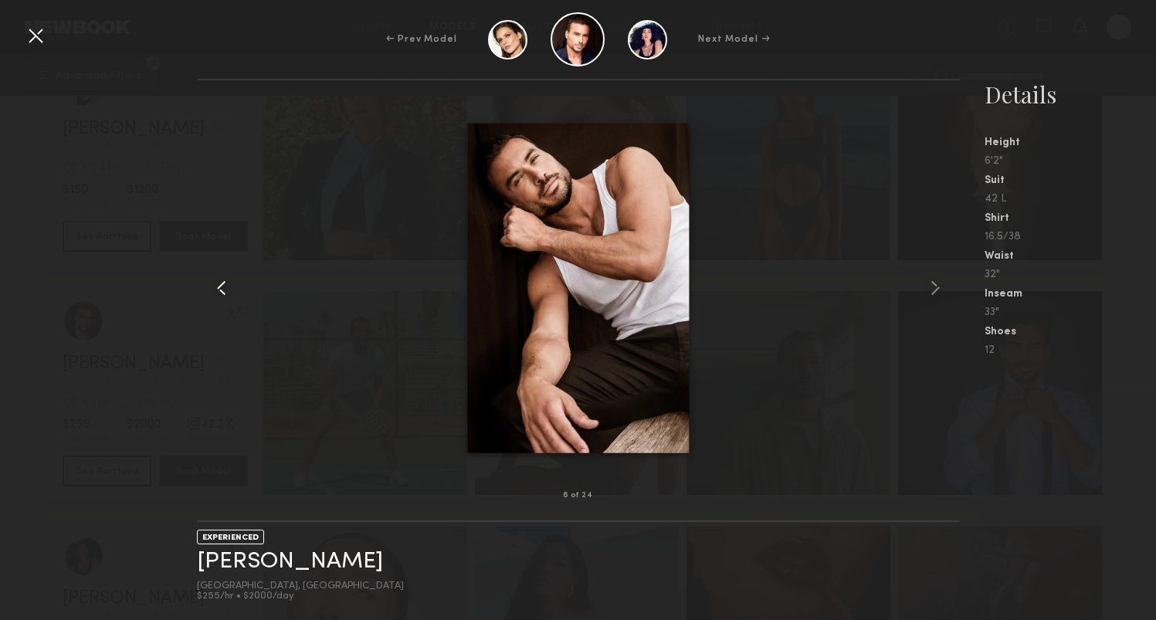
click at [226, 287] on common-icon at bounding box center [221, 288] width 25 height 25
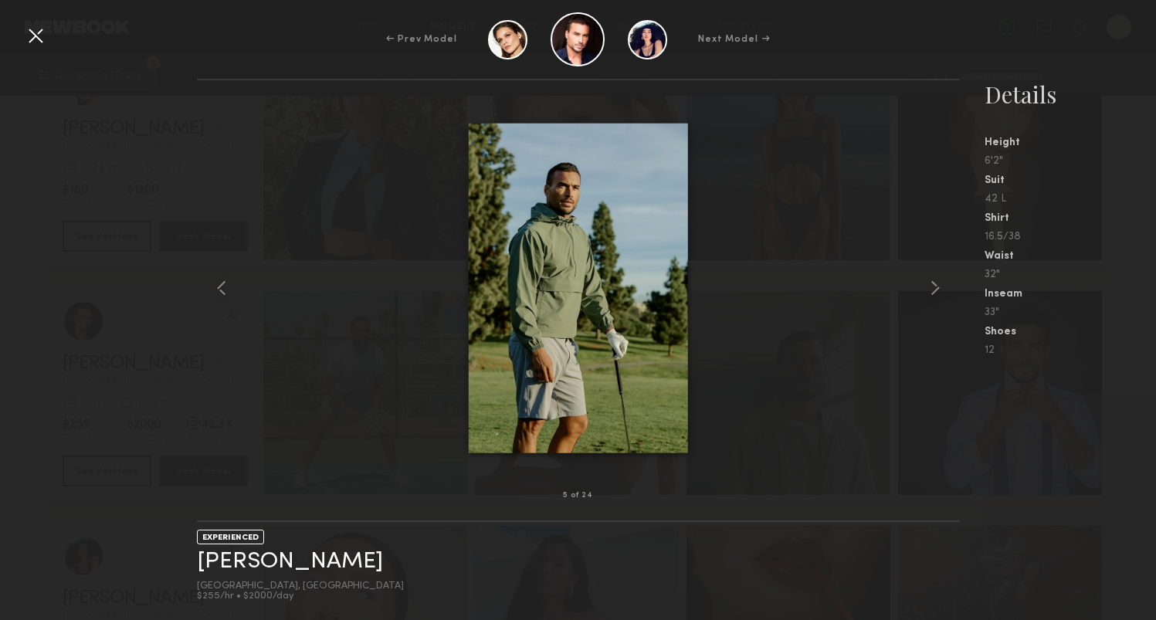
click at [37, 36] on div at bounding box center [35, 35] width 25 height 25
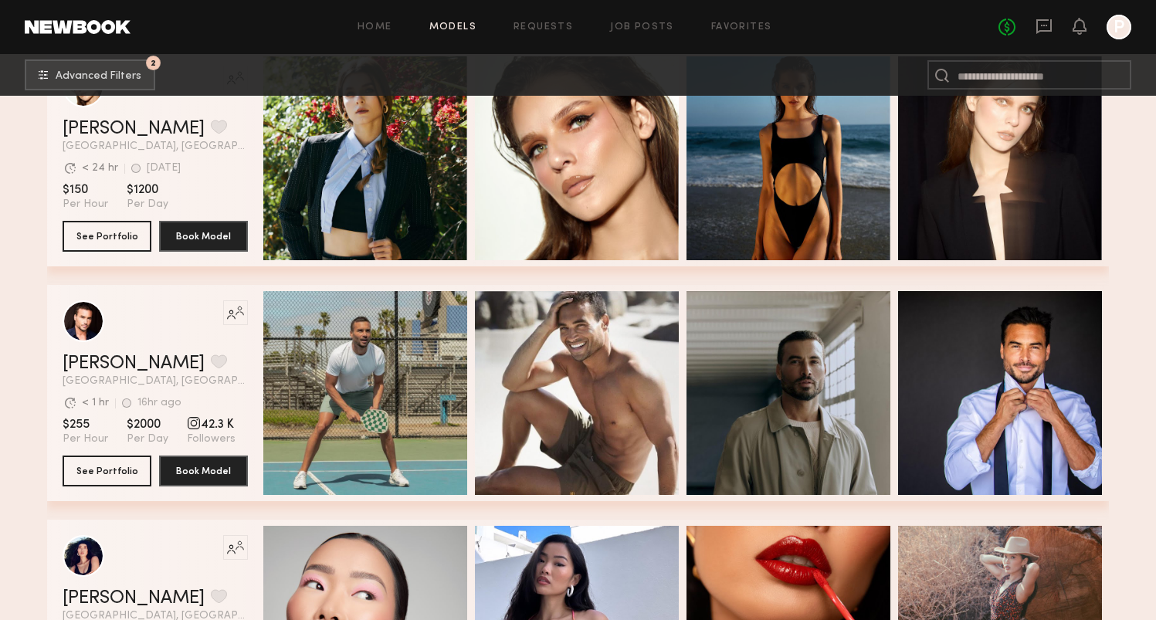
click at [179, 329] on div "Like this model’s look? Tap to explore similar talent profiles." at bounding box center [155, 321] width 185 height 42
click at [131, 480] on button "See Portfolio" at bounding box center [107, 470] width 89 height 31
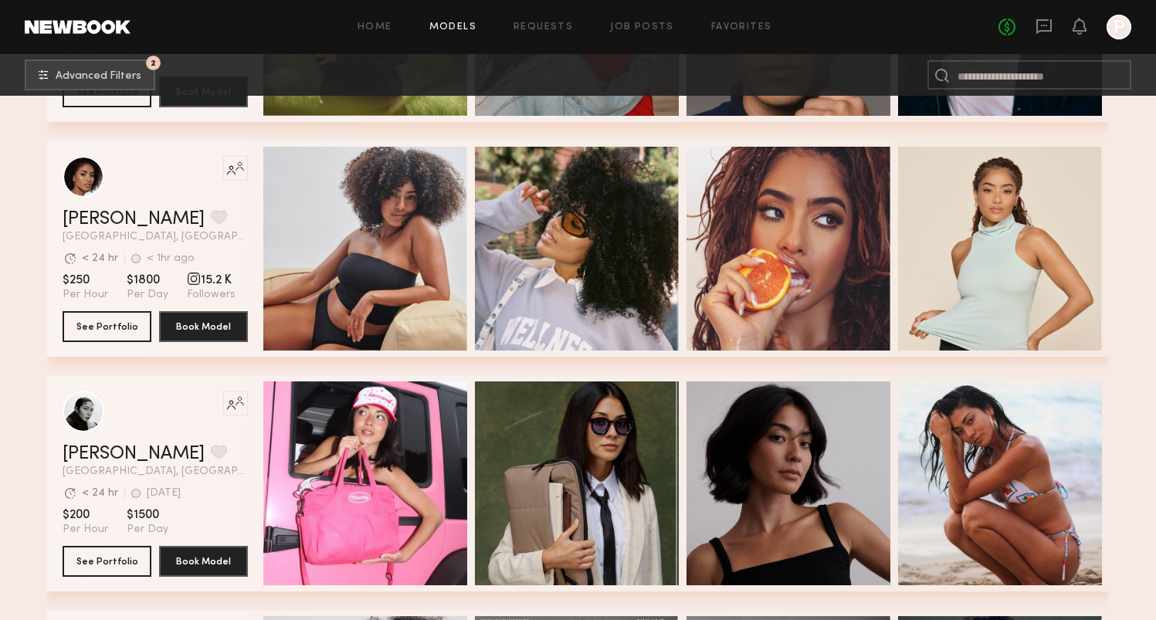
scroll to position [3201, 0]
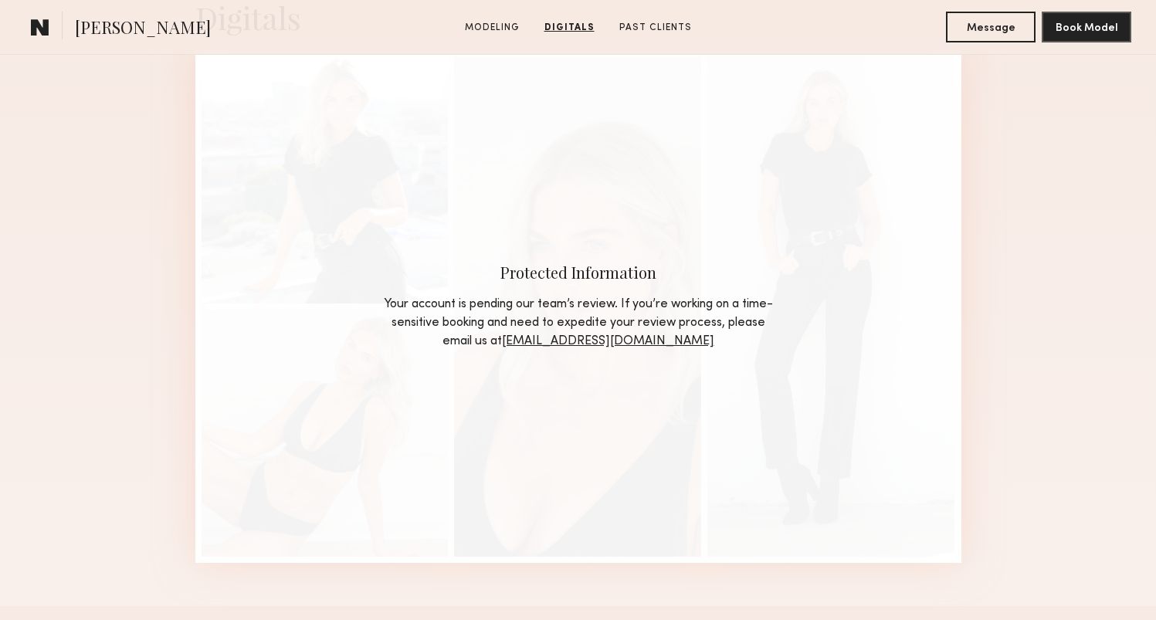
scroll to position [1607, 0]
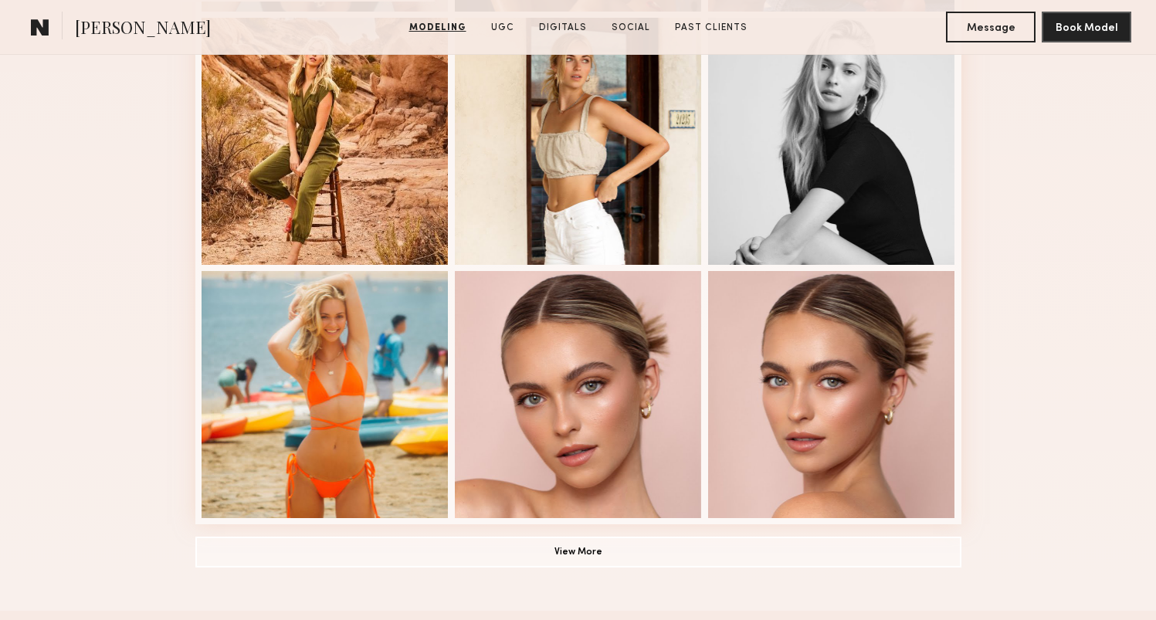
scroll to position [947, 0]
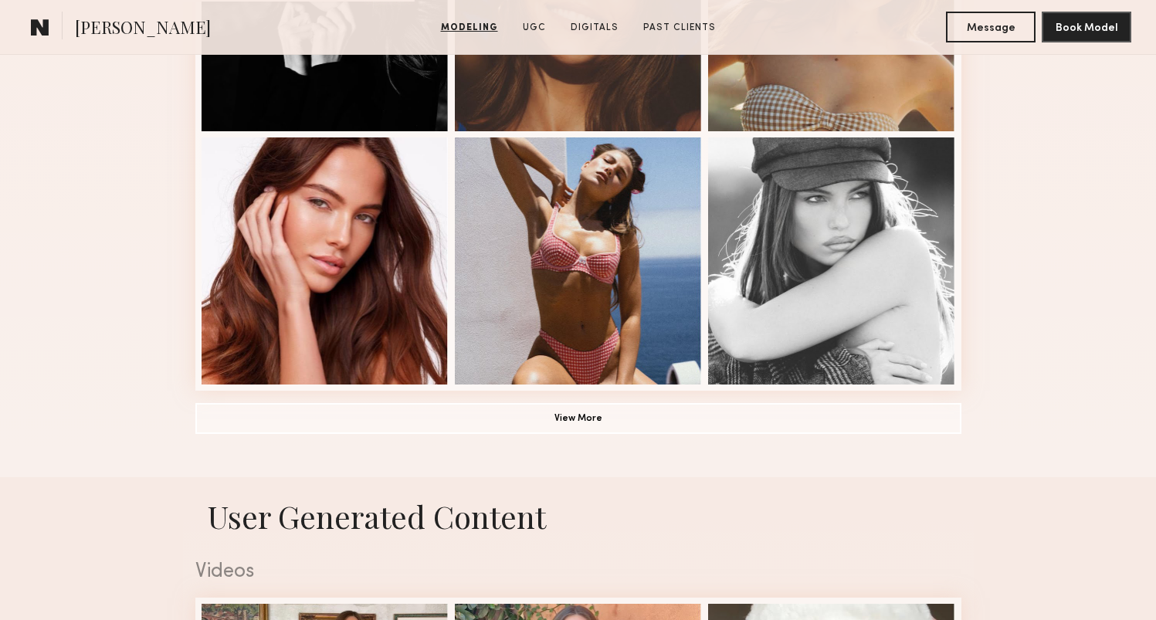
scroll to position [1123, 0]
